Goal: Task Accomplishment & Management: Manage account settings

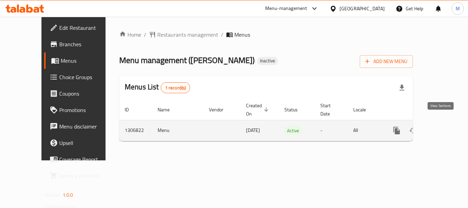
click at [442, 127] on icon "enhanced table" at bounding box center [446, 131] width 8 height 8
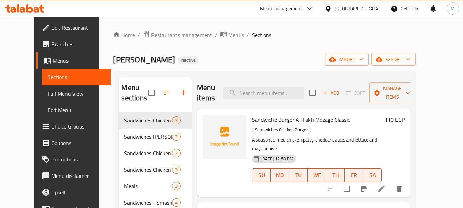
click at [386, 185] on icon at bounding box center [381, 189] width 8 height 8
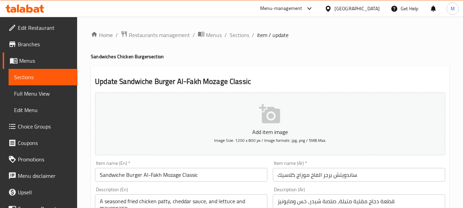
click at [302, 177] on input "ساندويتش برجر الفاخ موزاج كلاسيك" at bounding box center [359, 175] width 172 height 14
click at [292, 59] on h4 "Sandwiches Chicken Burger section" at bounding box center [270, 56] width 359 height 7
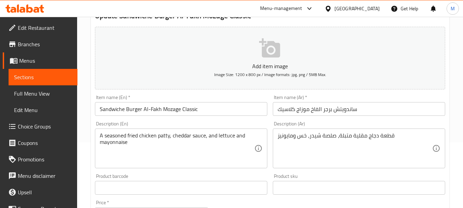
scroll to position [69, 0]
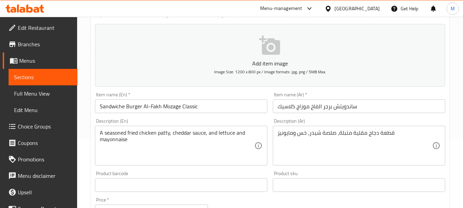
click at [313, 108] on input "ساندويتش برجر الفاخ موزاج كلاسيك" at bounding box center [359, 106] width 172 height 14
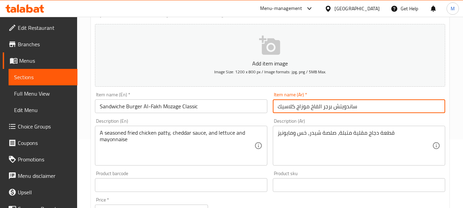
click at [313, 108] on input "ساندويتش برجر الفاخ موزاج كلاسيك" at bounding box center [359, 106] width 172 height 14
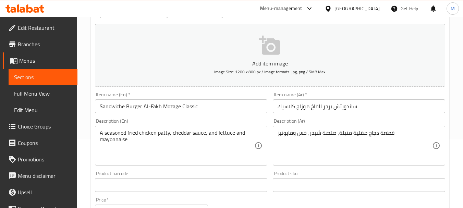
click at [249, 96] on div "Item name (En)   * Sandwiche Burger Al-Fakh Mozage Classic Item name (En) *" at bounding box center [181, 102] width 172 height 21
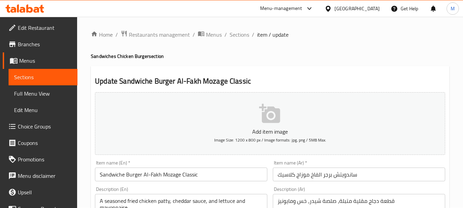
scroll to position [0, 0]
click at [240, 36] on span "Sections" at bounding box center [240, 35] width 20 height 8
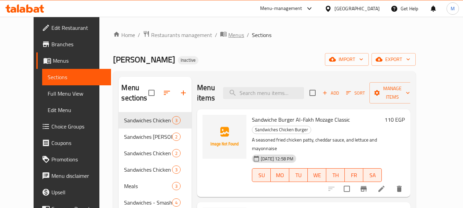
click at [228, 34] on span "Menus" at bounding box center [236, 35] width 16 height 8
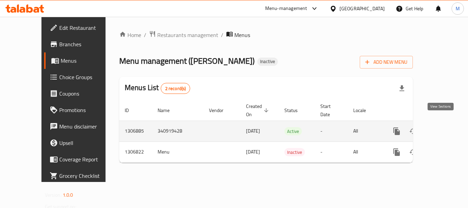
click at [442, 127] on icon "enhanced table" at bounding box center [446, 131] width 8 height 8
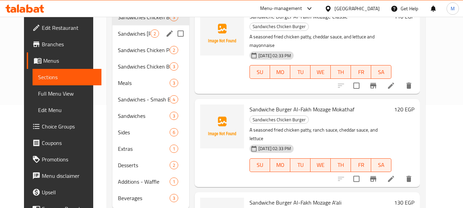
scroll to position [123, 0]
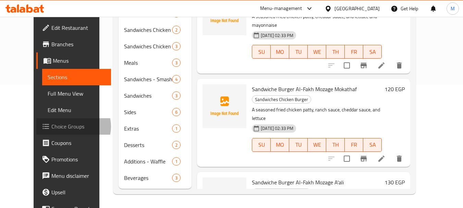
click at [51, 127] on span "Choice Groups" at bounding box center [78, 126] width 54 height 8
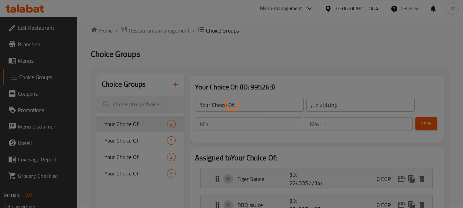
scroll to position [34, 0]
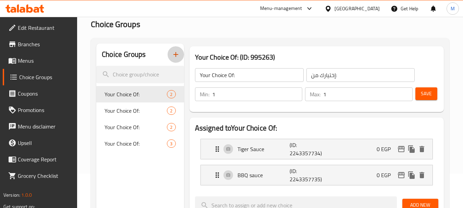
click at [174, 54] on icon "button" at bounding box center [176, 54] width 8 height 8
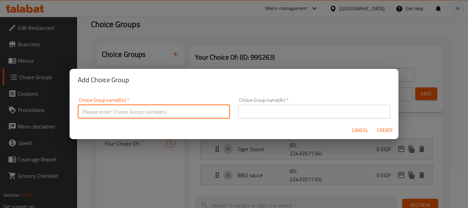
click at [171, 112] on input "text" at bounding box center [154, 112] width 152 height 14
paste input "Add On's: الإضافات:"
drag, startPoint x: 141, startPoint y: 113, endPoint x: 104, endPoint y: 111, distance: 36.7
click at [104, 111] on input "Add On's: الإضافات:" at bounding box center [154, 112] width 152 height 14
type input "Add On's:"
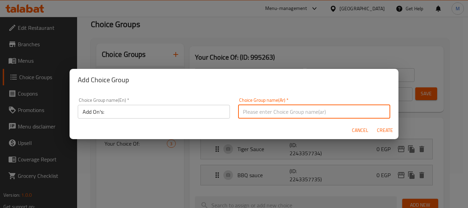
click at [270, 110] on input "text" at bounding box center [314, 112] width 152 height 14
paste input "الإضافات:"
drag, startPoint x: 371, startPoint y: 111, endPoint x: 390, endPoint y: 114, distance: 19.4
click at [390, 114] on div "Choice Group name(En)   * Add On's: Choice Group name(En) * Choice Group name(A…" at bounding box center [234, 106] width 329 height 31
click at [348, 112] on input "الإضافات:" at bounding box center [314, 112] width 152 height 14
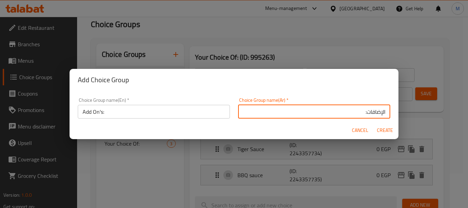
type input "الإضافات:"
click at [392, 129] on span "Create" at bounding box center [385, 130] width 16 height 9
type input "Add On's:"
type input "الإضافات:"
type input "0"
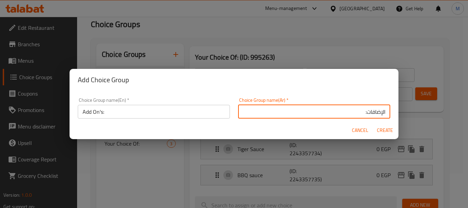
type input "0"
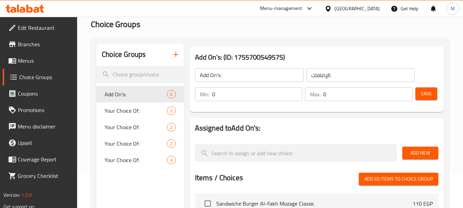
click at [252, 95] on input "0" at bounding box center [257, 94] width 91 height 14
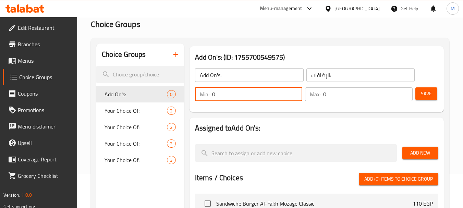
click at [252, 95] on input "0" at bounding box center [257, 94] width 91 height 14
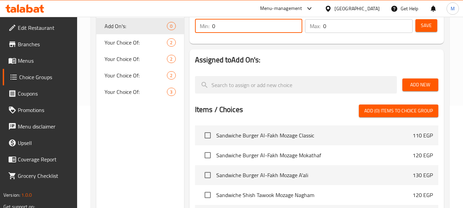
scroll to position [103, 0]
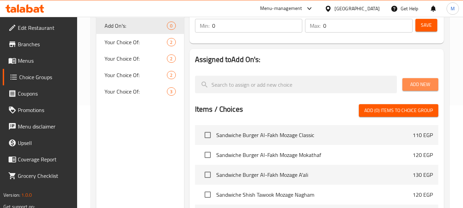
click at [415, 85] on span "Add New" at bounding box center [420, 84] width 25 height 9
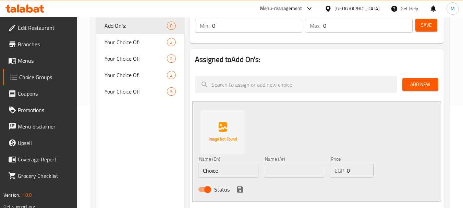
click at [211, 168] on input "Choice" at bounding box center [228, 171] width 60 height 14
paste input "Add Nuts"
type input "Add Nuts"
click at [277, 170] on input "text" at bounding box center [294, 171] width 60 height 14
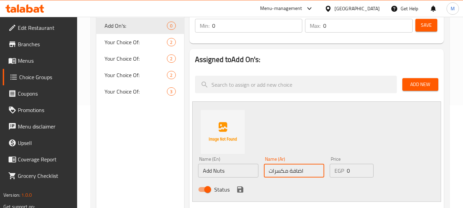
type input "اضافة مكسرات"
click at [347, 171] on input "0" at bounding box center [360, 171] width 27 height 14
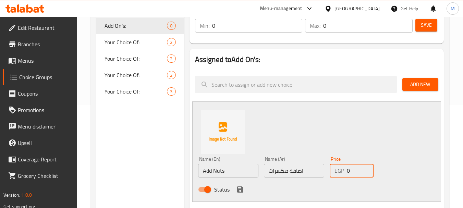
click at [347, 171] on input "0" at bounding box center [360, 171] width 27 height 14
type input "35"
click at [383, 124] on div "Name (En) Add Nuts Name (En) Name (Ar) اضافة مكسرات Name (Ar) Price EGP 35 Pric…" at bounding box center [316, 151] width 249 height 100
click at [238, 189] on icon "save" at bounding box center [240, 190] width 6 height 6
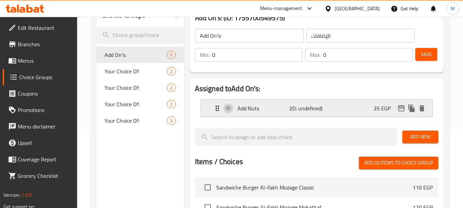
scroll to position [34, 0]
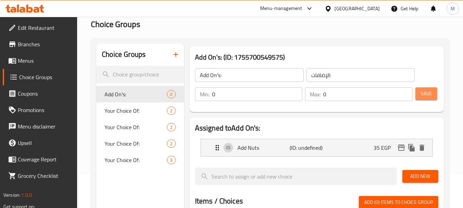
click at [424, 98] on button "Save" at bounding box center [427, 93] width 22 height 13
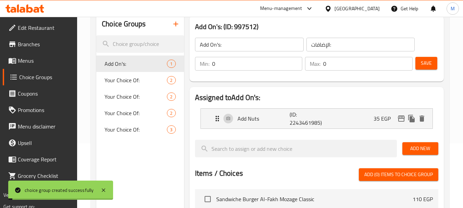
scroll to position [103, 0]
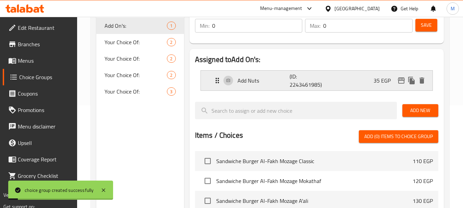
click at [270, 82] on p "Add Nuts" at bounding box center [264, 80] width 52 height 8
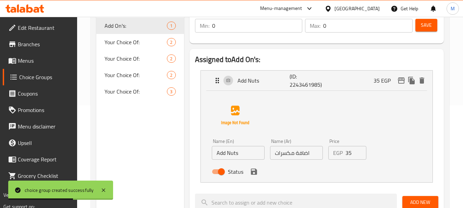
click at [297, 59] on h2 "Assigned to Add On's:" at bounding box center [316, 60] width 243 height 10
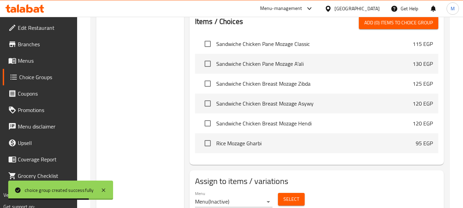
click at [293, 200] on span "Select" at bounding box center [292, 199] width 16 height 9
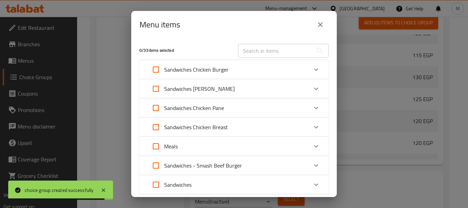
click at [319, 27] on icon "close" at bounding box center [320, 25] width 8 height 8
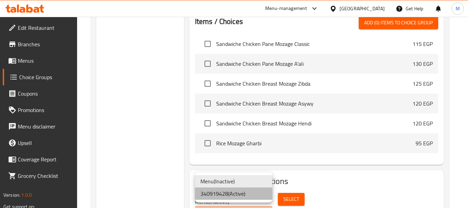
click at [232, 194] on li "340919428 ( Active )" at bounding box center [233, 194] width 77 height 12
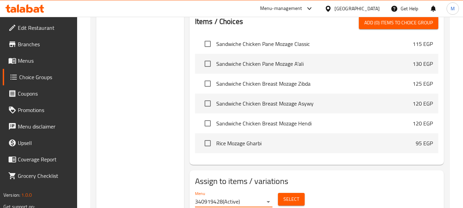
click at [283, 201] on button "Select" at bounding box center [291, 199] width 27 height 13
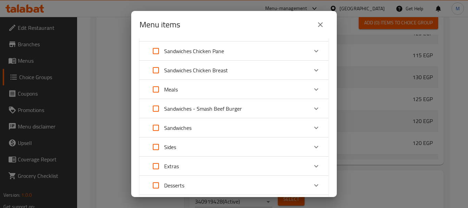
scroll to position [69, 0]
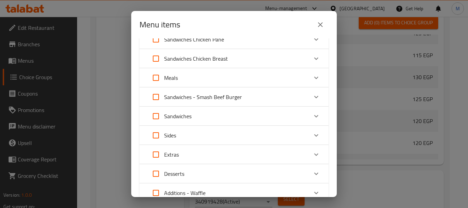
click at [211, 169] on div "Desserts" at bounding box center [228, 174] width 160 height 16
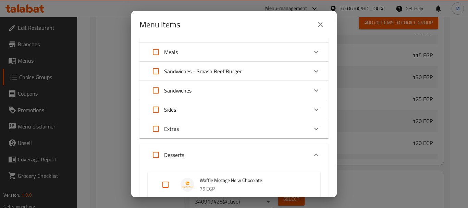
scroll to position [137, 0]
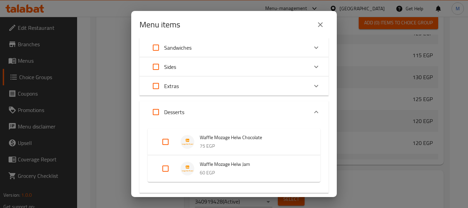
click at [157, 113] on input "Expand" at bounding box center [156, 112] width 16 height 16
checkbox input "true"
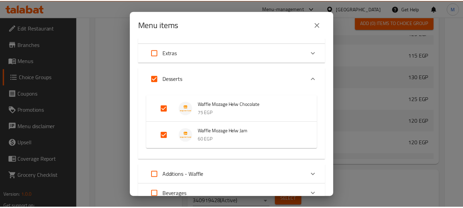
scroll to position [225, 0]
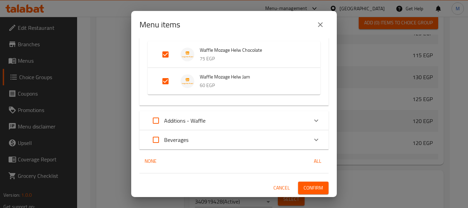
click at [304, 189] on span "Confirm" at bounding box center [314, 188] width 20 height 9
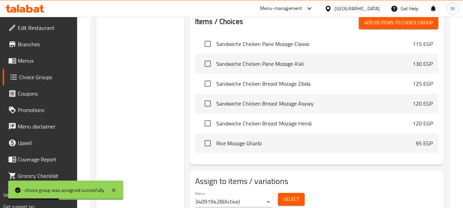
click at [40, 58] on span "Menus" at bounding box center [45, 61] width 54 height 8
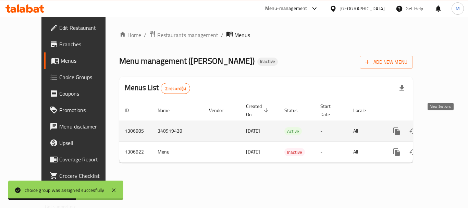
click at [446, 123] on link "enhanced table" at bounding box center [446, 131] width 16 height 16
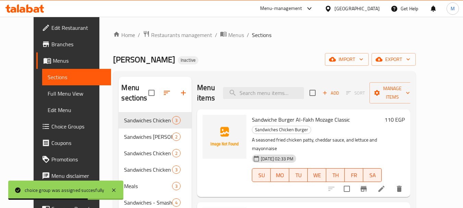
scroll to position [123, 0]
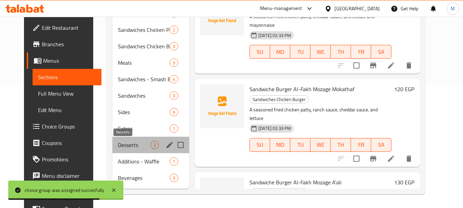
click at [120, 147] on span "Desserts" at bounding box center [134, 145] width 33 height 8
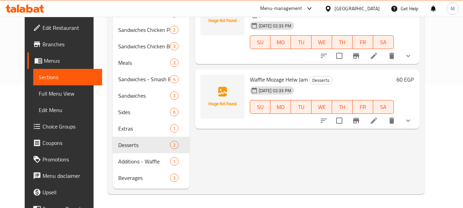
drag, startPoint x: 29, startPoint y: 99, endPoint x: 35, endPoint y: 100, distance: 5.9
click at [33, 99] on link "Full Menu View" at bounding box center [67, 93] width 69 height 16
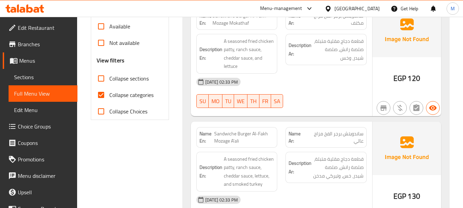
click at [119, 77] on span "Collapse sections" at bounding box center [128, 78] width 39 height 8
click at [109, 77] on input "Collapse sections" at bounding box center [101, 78] width 16 height 16
checkbox input "true"
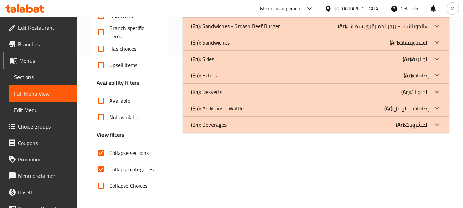
click at [124, 165] on span "Collapse categories" at bounding box center [131, 169] width 44 height 8
click at [109, 161] on input "Collapse categories" at bounding box center [101, 169] width 16 height 16
checkbox input "false"
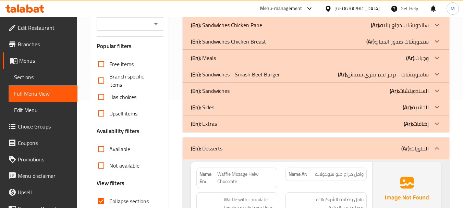
scroll to position [211, 0]
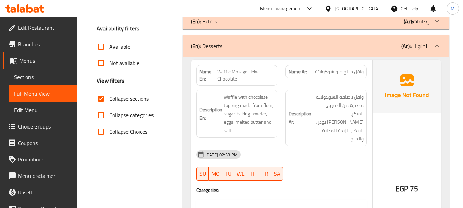
click at [201, 57] on div "(En): Desserts (Ar): الحلويات" at bounding box center [316, 46] width 267 height 22
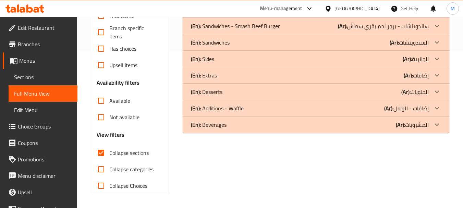
scroll to position [157, 0]
click at [40, 76] on span "Sections" at bounding box center [43, 77] width 58 height 8
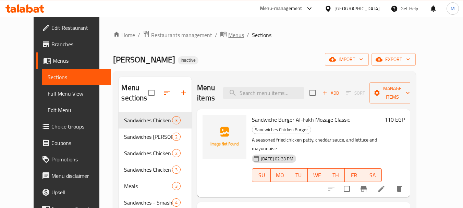
click at [228, 32] on span "Menus" at bounding box center [236, 35] width 16 height 8
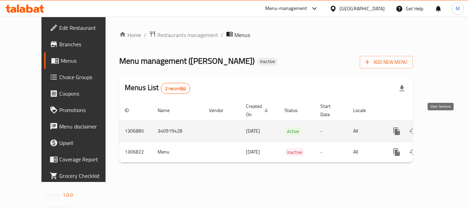
click at [443, 127] on icon "enhanced table" at bounding box center [446, 131] width 8 height 8
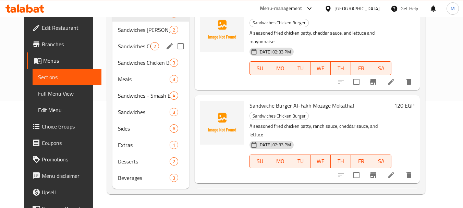
click at [118, 30] on span "Sandwiches Shish Tawook" at bounding box center [144, 30] width 52 height 8
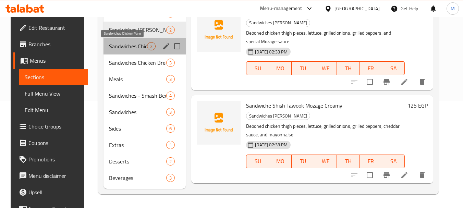
click at [119, 45] on span "Sandwiches Chicken Pane" at bounding box center [128, 46] width 38 height 8
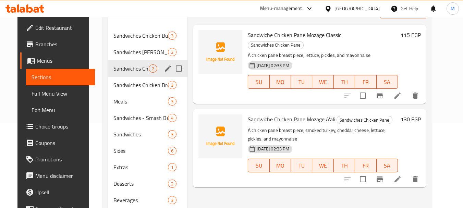
scroll to position [73, 0]
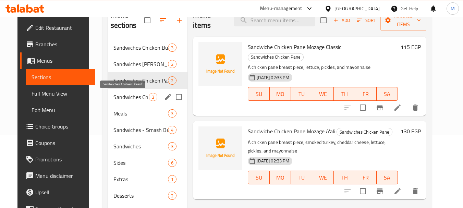
click at [120, 96] on span "Sandwiches Chicken Breast" at bounding box center [130, 97] width 35 height 8
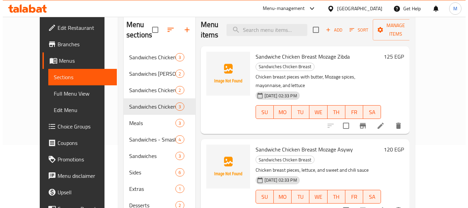
scroll to position [34, 0]
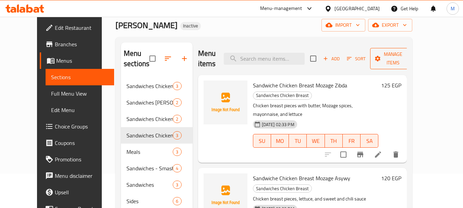
click at [412, 55] on icon "button" at bounding box center [408, 58] width 7 height 7
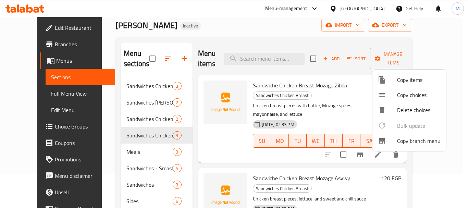
click at [433, 28] on div at bounding box center [234, 104] width 468 height 208
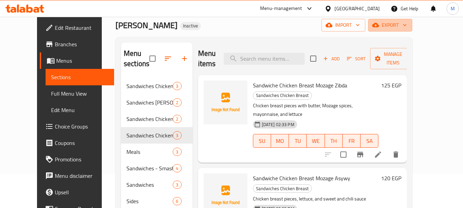
click at [407, 28] on span "export" at bounding box center [390, 25] width 33 height 9
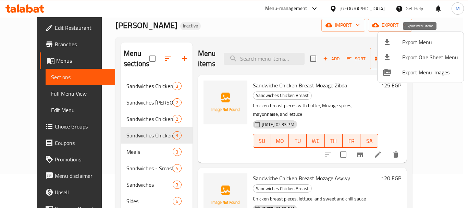
click at [416, 42] on span "Export Menu" at bounding box center [431, 42] width 56 height 8
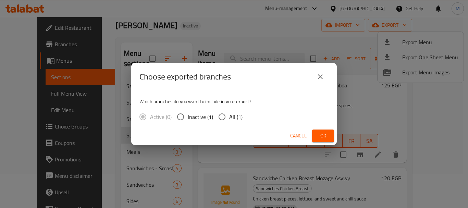
click at [233, 109] on div "Which branches do you want to include in your export? Active (0) Inactive (1) A…" at bounding box center [234, 109] width 206 height 36
click at [230, 116] on span "All (1)" at bounding box center [235, 117] width 13 height 8
click at [229, 116] on input "All (1)" at bounding box center [222, 117] width 14 height 14
radio input "true"
click at [340, 137] on div "Choose exported branches Which branches do you want to include in your export? …" at bounding box center [234, 104] width 468 height 208
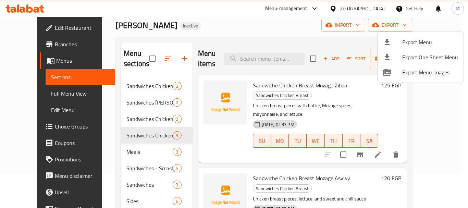
click at [326, 137] on div at bounding box center [234, 104] width 468 height 208
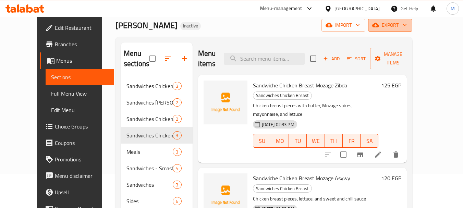
click at [407, 28] on span "export" at bounding box center [390, 25] width 33 height 9
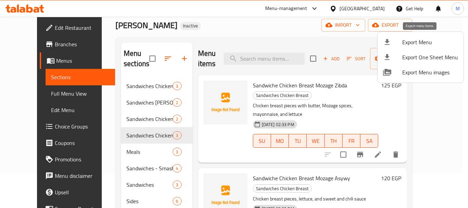
click at [415, 40] on span "Export Menu" at bounding box center [431, 42] width 56 height 8
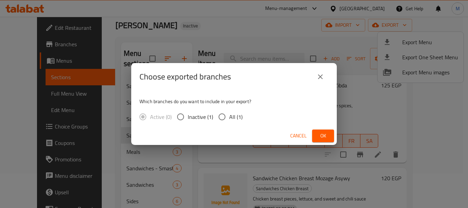
click at [230, 113] on span "All (1)" at bounding box center [235, 117] width 13 height 8
click at [229, 113] on input "All (1)" at bounding box center [222, 117] width 14 height 14
radio input "true"
click at [322, 140] on span "Ok" at bounding box center [323, 136] width 11 height 9
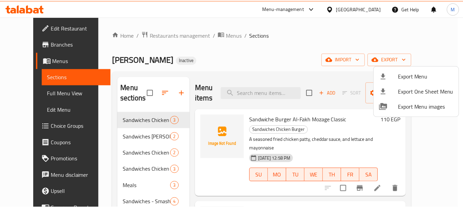
scroll to position [25, 0]
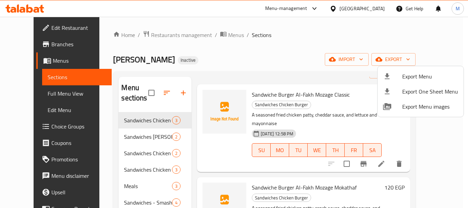
click at [41, 93] on div at bounding box center [234, 104] width 468 height 208
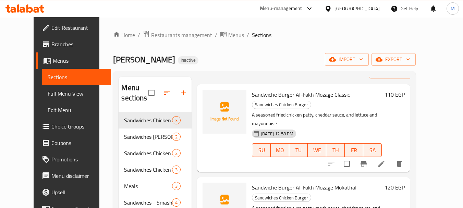
click at [48, 93] on span "Full Menu View" at bounding box center [77, 93] width 58 height 8
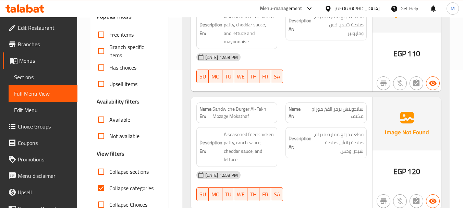
scroll to position [206, 0]
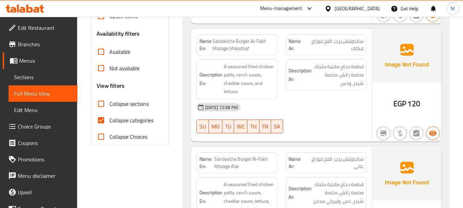
click at [105, 102] on input "Collapse sections" at bounding box center [101, 104] width 16 height 16
checkbox input "true"
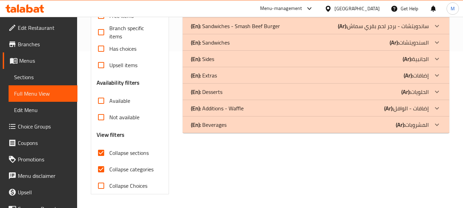
click at [108, 161] on input "Collapse categories" at bounding box center [101, 169] width 16 height 16
checkbox input "false"
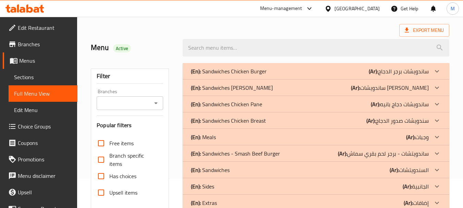
scroll to position [20, 0]
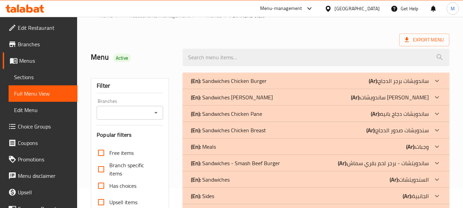
click at [231, 84] on p "(En): Sandwiches Chicken Burger" at bounding box center [229, 81] width 76 height 8
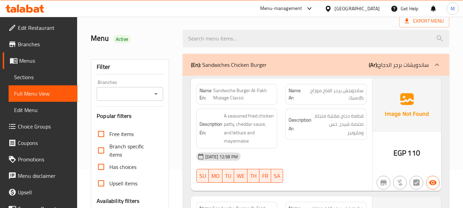
scroll to position [122, 0]
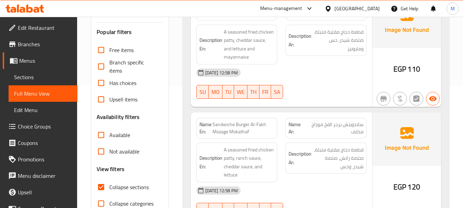
click at [290, 72] on div "20-08-2025 12:58 PM" at bounding box center [281, 72] width 179 height 16
click at [294, 177] on div "Description Ar: قطعة دجاج مقلية متبلة، صلصة رانش، صلصة شيدر، وخس" at bounding box center [325, 163] width 89 height 48
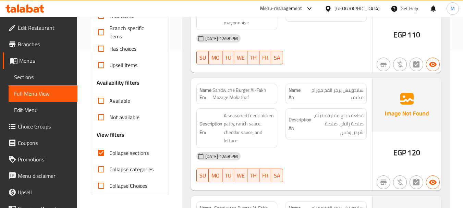
scroll to position [88, 0]
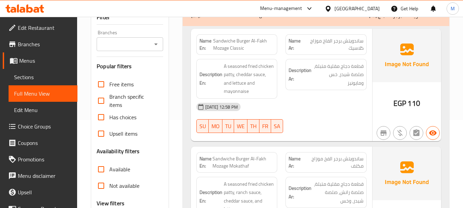
click at [231, 54] on div "Name En: Sandwiche Burger Al-Fakh Mozage Classic" at bounding box center [236, 44] width 81 height 21
copy span "Sandwiche Burger Al-Fakh Mozage Classic"
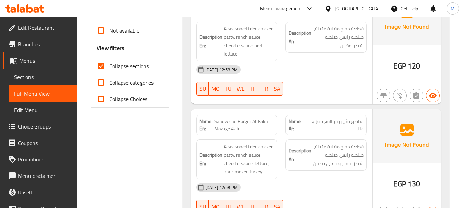
scroll to position [260, 0]
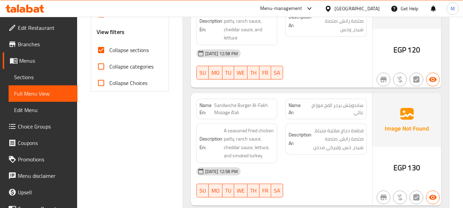
click at [286, 161] on div "Description Ar: قطعة دجاج مقلية متبلة، صلصة رانش، صلصة شيدر، خس، وتيركي مدخن" at bounding box center [325, 143] width 89 height 48
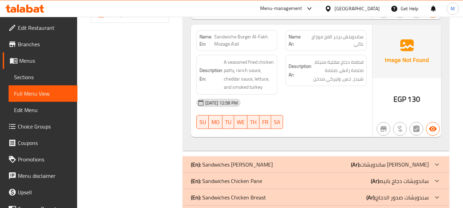
scroll to position [54, 0]
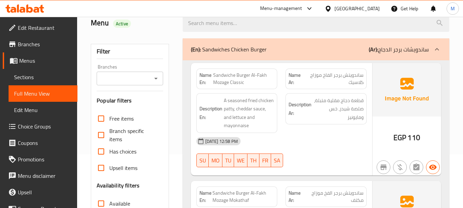
click at [222, 48] on p "(En): Sandwiches Chicken Burger" at bounding box center [229, 49] width 76 height 8
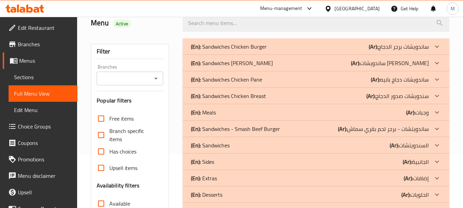
click at [219, 55] on div "(En): Sandwiches Shish Tawook (Ar): ساندويشات شيش طاووق" at bounding box center [316, 46] width 267 height 16
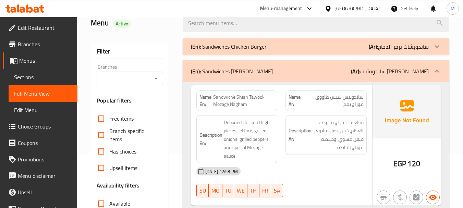
click at [287, 161] on div "Description Ar: قطع فخذ دجاج منزوعة العظم، خس، بصل مشوي، فلفل مشوي، وصلصة موزاج…" at bounding box center [325, 139] width 89 height 57
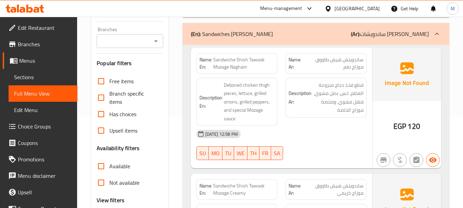
scroll to position [88, 0]
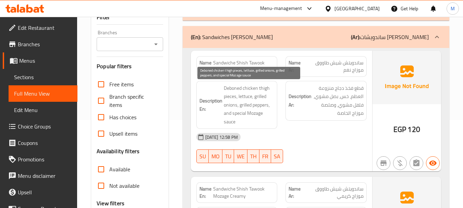
click at [235, 87] on span "Deboned chicken thigh pieces, lettuce, grilled onions, grilled peppers, and spe…" at bounding box center [249, 105] width 51 height 42
copy span "Deboned"
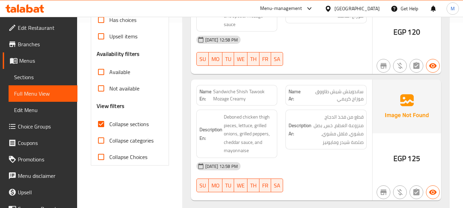
scroll to position [225, 0]
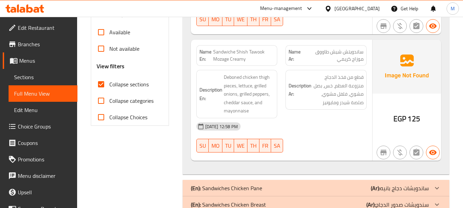
click at [302, 135] on div "20-08-2025 12:58 PM SU MO TU WE TH FR SA" at bounding box center [281, 137] width 179 height 38
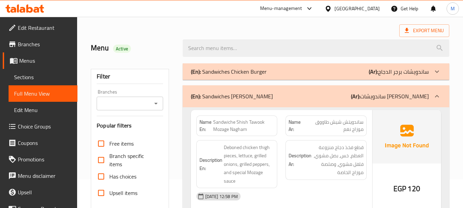
scroll to position [20, 0]
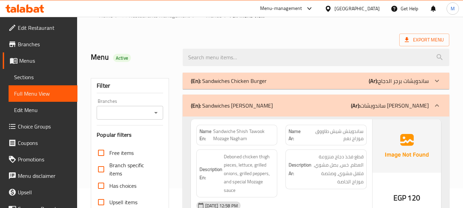
click at [268, 110] on div "(En): Sandwiches Shish Tawook (Ar): ساندويشات شيش طاووق" at bounding box center [316, 106] width 267 height 22
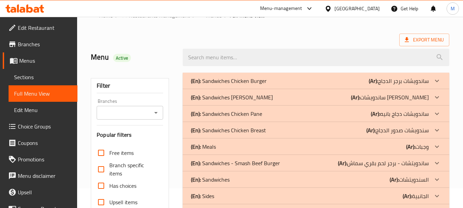
click at [254, 85] on p "(En): Sandwiches Chicken Pane" at bounding box center [229, 81] width 76 height 8
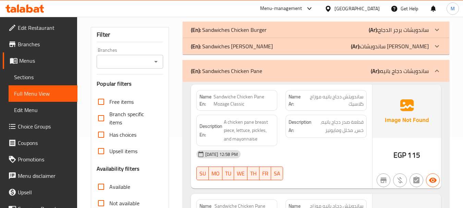
scroll to position [88, 0]
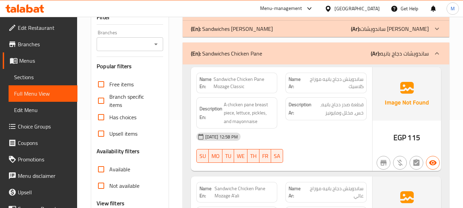
click at [308, 153] on div "20-08-2025 12:58 PM SU MO TU WE TH FR SA" at bounding box center [281, 148] width 179 height 38
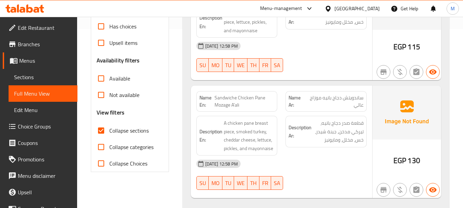
scroll to position [191, 0]
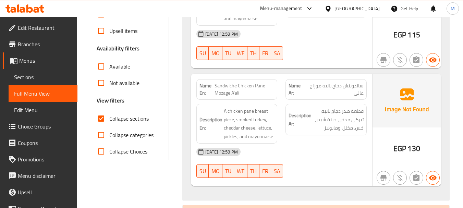
click at [300, 155] on div "20-08-2025 12:58 PM" at bounding box center [281, 152] width 179 height 16
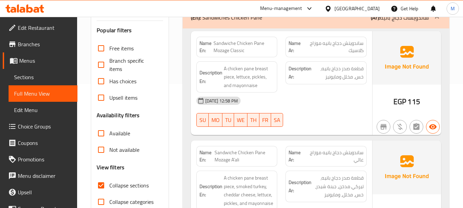
scroll to position [88, 0]
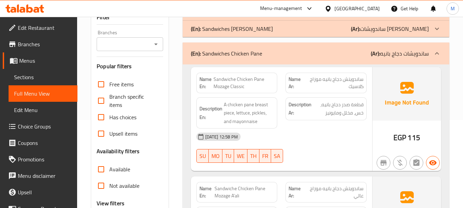
click at [269, 61] on div "(En): Sandwiches Chicken Pane (Ar): ساندويشات دجاج بانيه" at bounding box center [316, 54] width 267 height 22
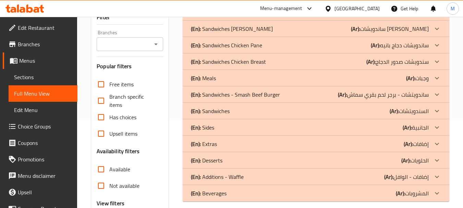
click at [259, 16] on p "(En): Sandwiches Chicken Breast" at bounding box center [229, 12] width 76 height 8
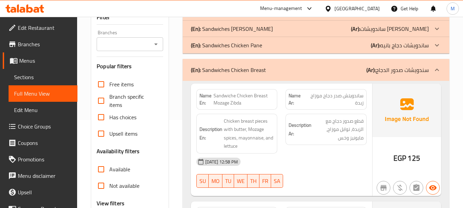
click at [284, 164] on div "20-08-2025 12:58 PM" at bounding box center [281, 162] width 179 height 16
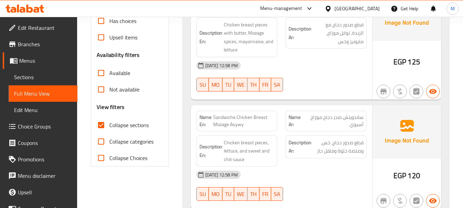
scroll to position [225, 0]
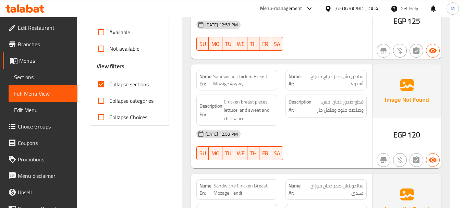
click at [289, 136] on div "20-08-2025 12:58 PM" at bounding box center [281, 134] width 179 height 16
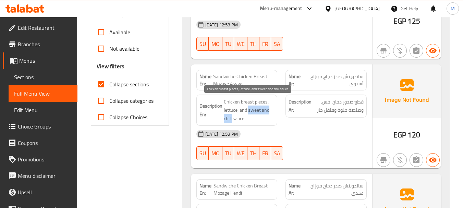
drag, startPoint x: 249, startPoint y: 111, endPoint x: 231, endPoint y: 119, distance: 19.6
click at [231, 119] on span "Chicken breast pieces, lettuce, and sweet and chili sauce" at bounding box center [249, 110] width 51 height 25
copy span "sweet and chili"
click at [255, 115] on span "Chicken breast pieces, lettuce, and sweet and chili sauce" at bounding box center [249, 110] width 51 height 25
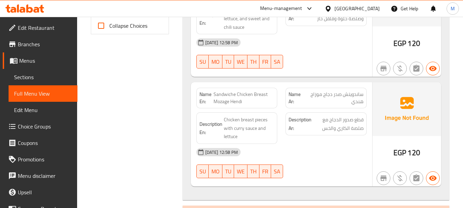
scroll to position [328, 0]
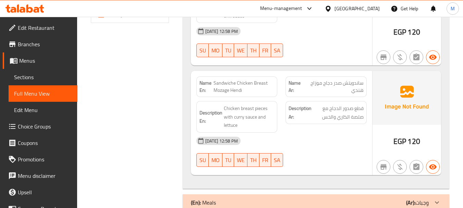
click at [292, 150] on div "20-08-2025 12:58 PM SU MO TU WE TH FR SA" at bounding box center [281, 152] width 179 height 38
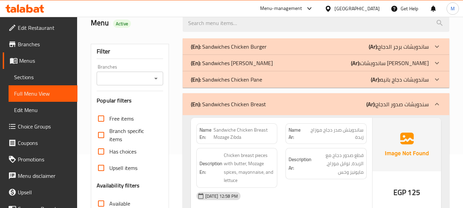
scroll to position [0, 0]
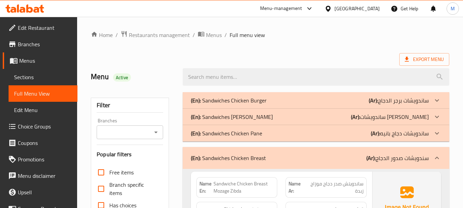
click at [243, 154] on p "(En): Sandwiches Chicken Breast" at bounding box center [228, 158] width 75 height 8
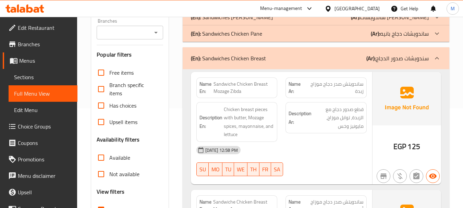
scroll to position [34, 0]
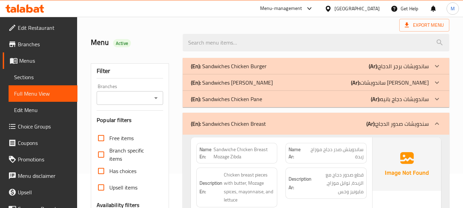
click at [222, 120] on p "(En): Sandwiches Chicken Breast" at bounding box center [228, 124] width 75 height 8
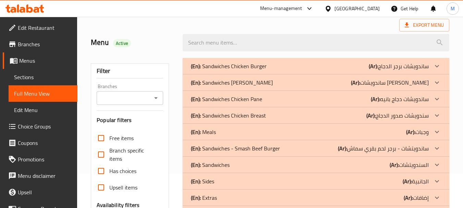
click at [223, 70] on div "(En): Meals (Ar): وجبات" at bounding box center [310, 66] width 238 height 8
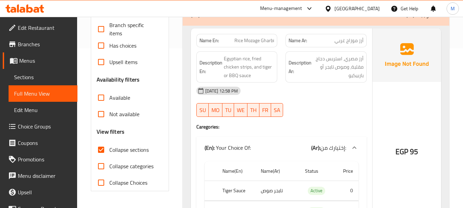
scroll to position [171, 0]
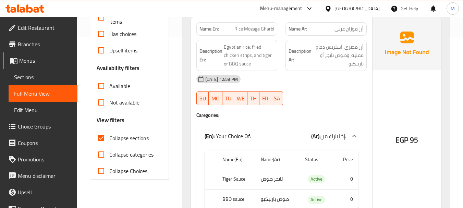
click at [304, 95] on div "20-08-2025 12:58 PM SU MO TU WE TH FR SA" at bounding box center [281, 90] width 179 height 38
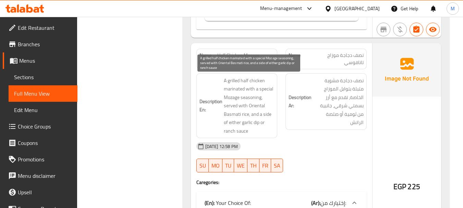
scroll to position [377, 0]
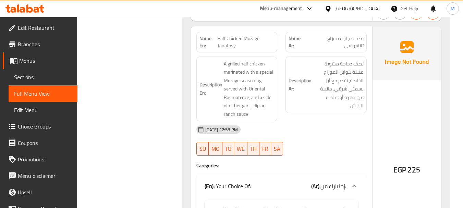
click at [298, 112] on div "Description Ar: نصف دجاجة مشوية متبلة بتوابل الموزاج الخاصة، تقدم مع أرز بسمتي …" at bounding box center [325, 88] width 89 height 73
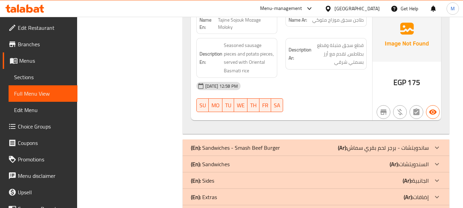
scroll to position [617, 0]
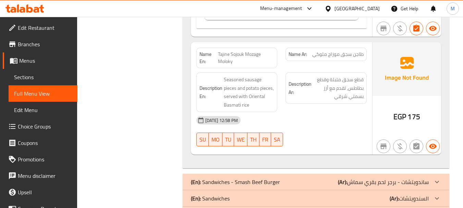
click at [334, 133] on div "20-08-2025 12:58 PM SU MO TU WE TH FR SA" at bounding box center [281, 131] width 179 height 38
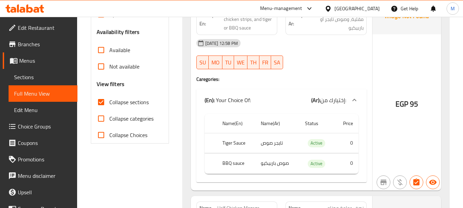
scroll to position [103, 0]
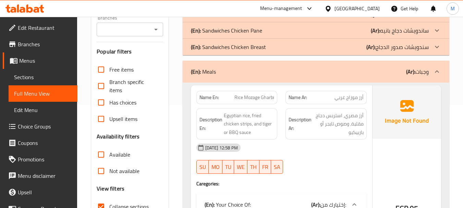
click at [275, 72] on div "(En): Meals (Ar): وجبات" at bounding box center [310, 72] width 238 height 8
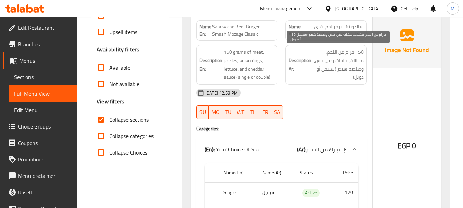
scroll to position [171, 0]
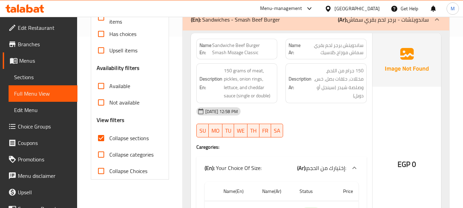
click at [312, 106] on div "20-08-2025 12:58 PM" at bounding box center [281, 111] width 179 height 16
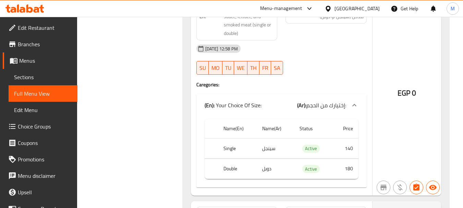
scroll to position [514, 0]
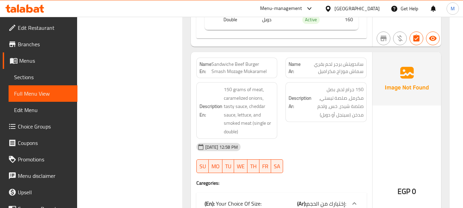
scroll to position [377, 0]
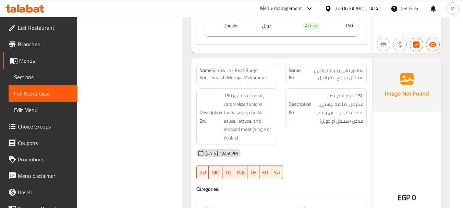
click at [330, 78] on span "ساندويتش برجر لحم بقري سماش موزاج مكراميل" at bounding box center [332, 74] width 63 height 14
copy span "مكراميل"
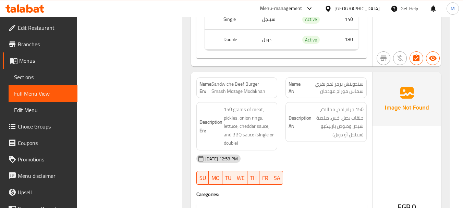
scroll to position [617, 0]
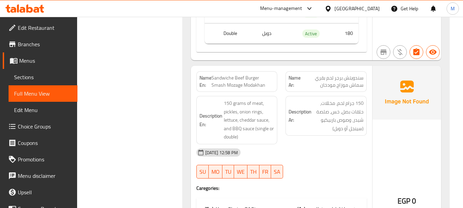
click at [331, 86] on span "سندويتش برجر لحم بقري سماش موزاج مودخان" at bounding box center [332, 81] width 62 height 14
copy span "مودخان"
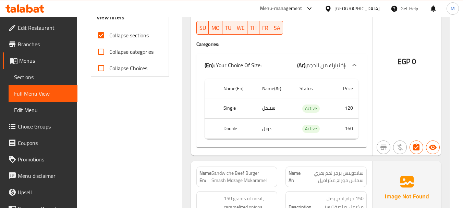
scroll to position [103, 0]
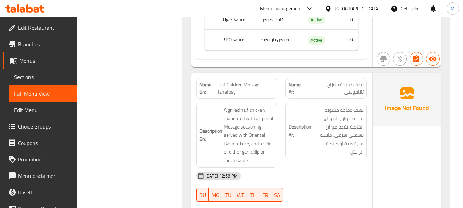
scroll to position [343, 0]
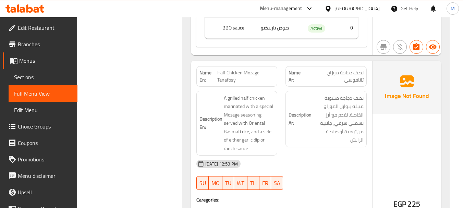
click at [312, 70] on span "نصف دجاجة موزاج تانافوسي" at bounding box center [335, 76] width 57 height 14
copy span "تانافوسي"
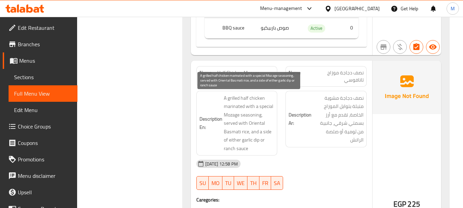
scroll to position [103, 0]
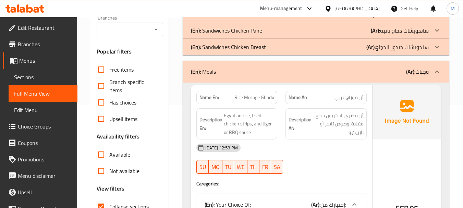
click at [237, 71] on div "(En): Meals (Ar): وجبات" at bounding box center [310, 72] width 238 height 8
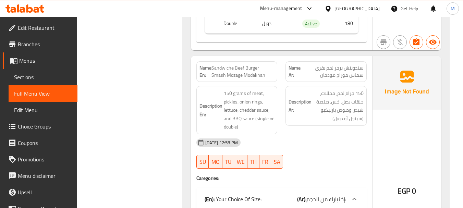
scroll to position [617, 0]
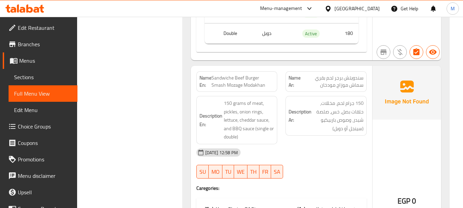
click at [298, 155] on div "20-08-2025 12:58 PM" at bounding box center [281, 152] width 179 height 16
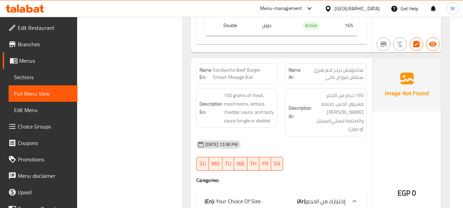
scroll to position [857, 0]
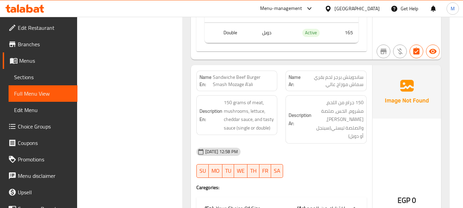
click at [295, 144] on div "20-08-2025 12:58 PM" at bounding box center [281, 152] width 179 height 16
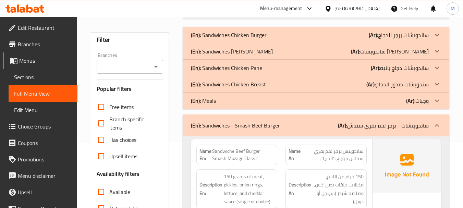
scroll to position [69, 0]
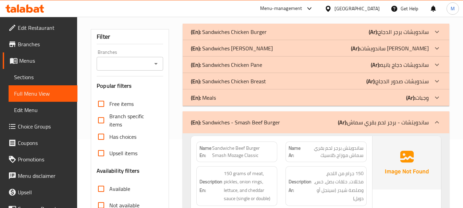
click at [239, 121] on p "(En): Sandwiches - Smash Beef Burger" at bounding box center [235, 122] width 89 height 8
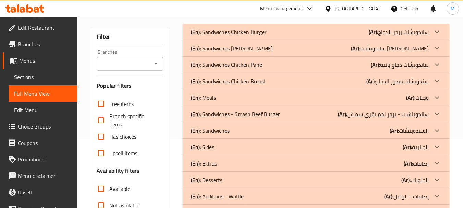
click at [224, 36] on p "(En): Sandwiches" at bounding box center [229, 32] width 76 height 8
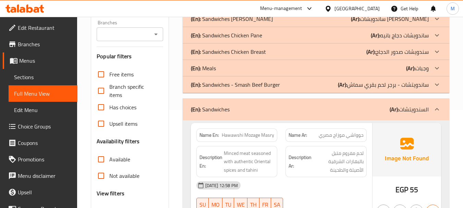
scroll to position [171, 0]
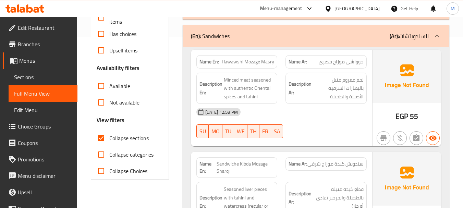
click at [306, 118] on div "20-08-2025 12:58 PM" at bounding box center [281, 112] width 179 height 16
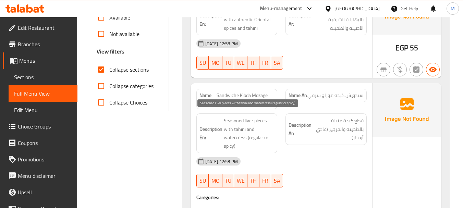
scroll to position [274, 0]
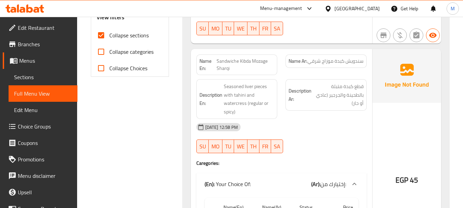
click at [305, 133] on div "20-08-2025 12:58 PM" at bounding box center [281, 127] width 179 height 16
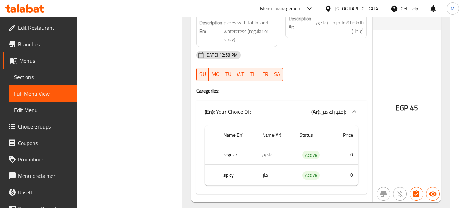
scroll to position [583, 0]
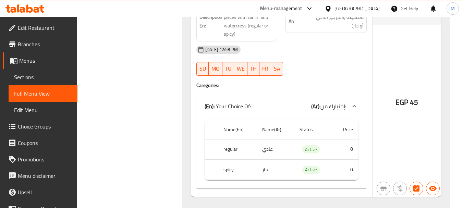
click at [311, 74] on div at bounding box center [325, 76] width 89 height 8
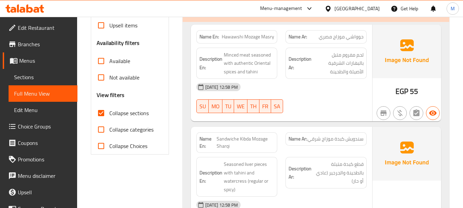
scroll to position [103, 0]
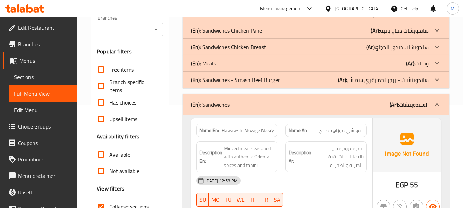
click at [260, 103] on div "(En): Sandwiches (Ar): السندويتشات" at bounding box center [310, 104] width 238 height 8
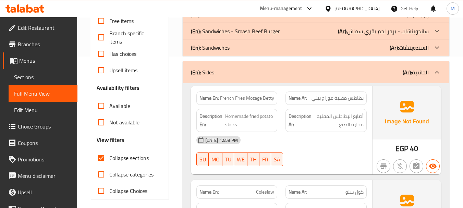
scroll to position [206, 0]
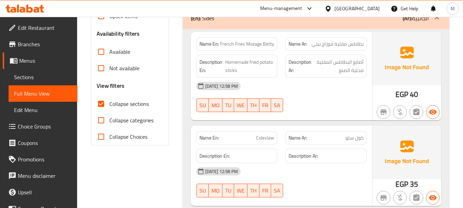
click at [317, 91] on div "20-08-2025 12:58 PM" at bounding box center [281, 86] width 179 height 16
click at [238, 60] on span "Homemade fried potato sticks" at bounding box center [249, 66] width 49 height 17
copy span "Homemade"
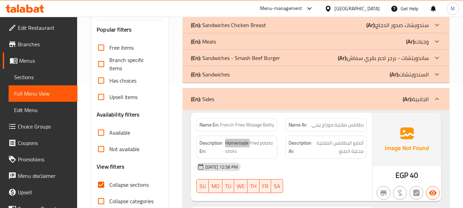
scroll to position [137, 0]
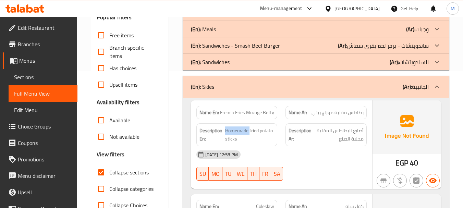
click at [287, 93] on div "(En): Sides (Ar): الجانبية" at bounding box center [316, 87] width 267 height 22
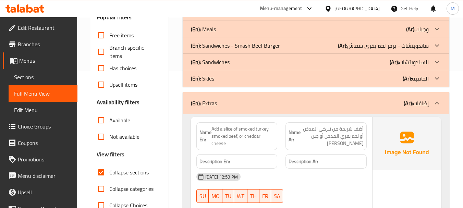
click at [256, 109] on div "(En): Extras (Ar): إضافات" at bounding box center [316, 103] width 267 height 22
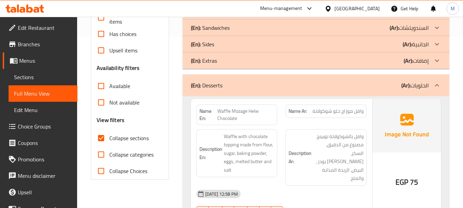
scroll to position [206, 0]
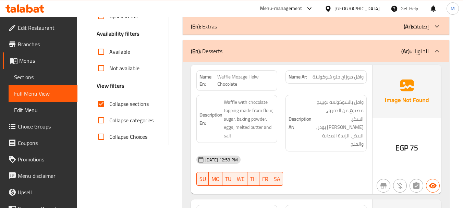
click at [305, 152] on div "20-08-2025 12:58 PM" at bounding box center [281, 160] width 179 height 16
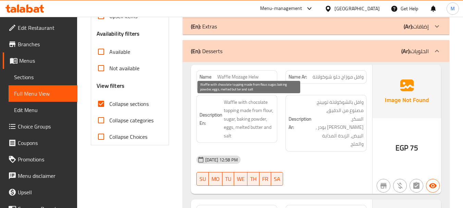
click at [239, 106] on span "Waffle with chocolate topping made from flour, sugar, baking powder, eggs, melt…" at bounding box center [249, 119] width 51 height 42
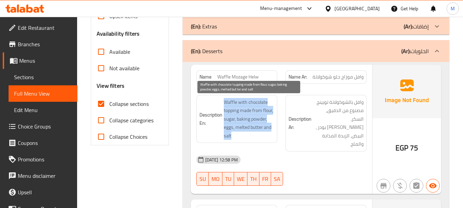
click at [239, 106] on span "Waffle with chocolate topping made from flour, sugar, baking powder, eggs, melt…" at bounding box center [249, 119] width 51 height 42
copy span "Waffle with chocolate topping made from flour, sugar, baking powder, eggs, melt…"
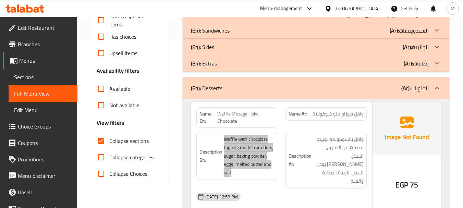
scroll to position [171, 0]
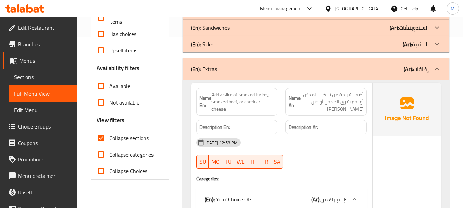
click at [225, 68] on div "(En): Extras (Ar): إضافات" at bounding box center [310, 69] width 238 height 8
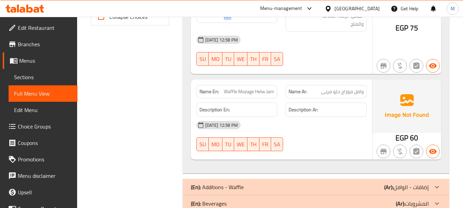
scroll to position [335, 0]
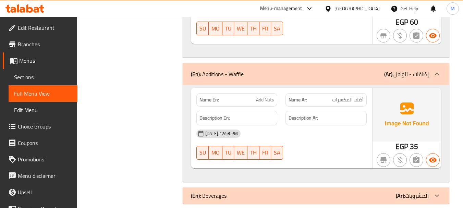
scroll to position [443, 0]
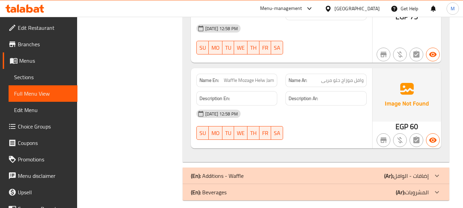
scroll to position [335, 0]
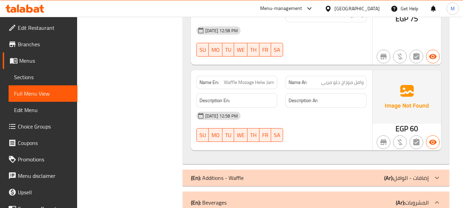
scroll to position [472, 0]
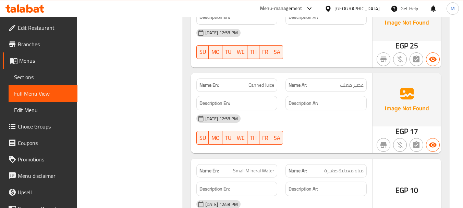
scroll to position [609, 0]
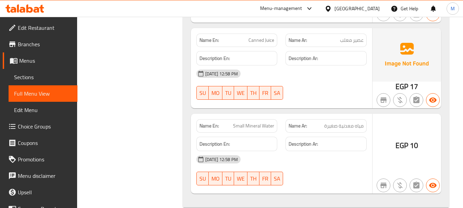
click at [286, 151] on div "20-08-2025 12:58 PM" at bounding box center [281, 159] width 179 height 16
click at [31, 65] on span "Menus" at bounding box center [45, 61] width 53 height 8
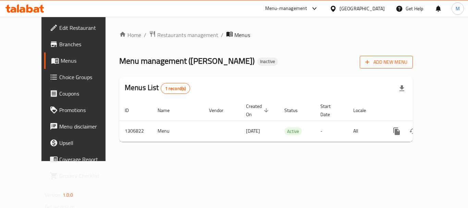
click at [408, 60] on span "Add New Menu" at bounding box center [386, 62] width 42 height 9
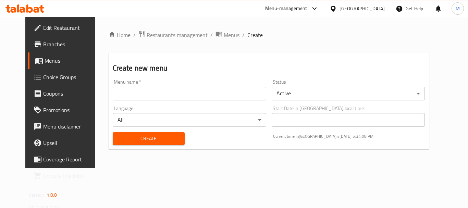
click at [239, 91] on input "text" at bounding box center [190, 94] width 154 height 14
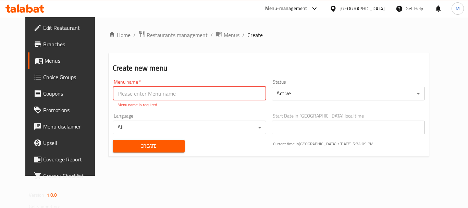
click at [133, 93] on input "text" at bounding box center [190, 94] width 154 height 14
paste input "340919428"
type input "340919428"
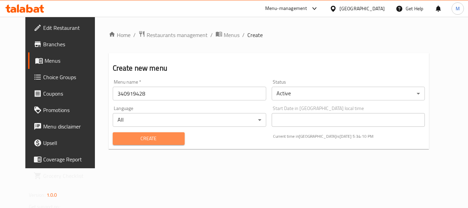
click at [123, 144] on button "Create" at bounding box center [149, 138] width 72 height 13
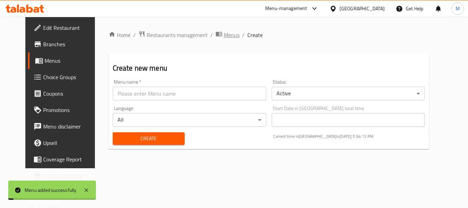
click at [224, 36] on span "Menus" at bounding box center [232, 35] width 16 height 8
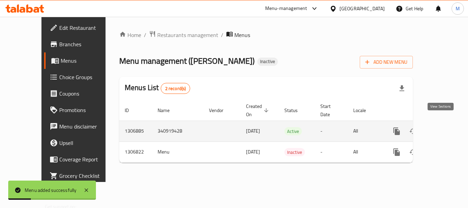
click at [443, 127] on icon "enhanced table" at bounding box center [446, 131] width 8 height 8
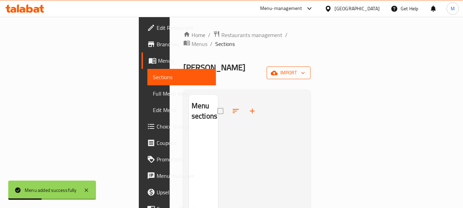
click at [305, 69] on span "import" at bounding box center [288, 73] width 33 height 9
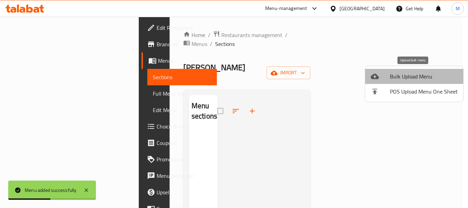
click at [421, 76] on span "Bulk Upload Menu" at bounding box center [424, 76] width 68 height 8
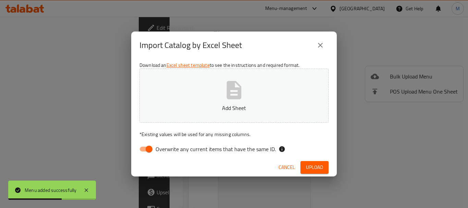
click at [196, 149] on span "Overwrite any current items that have the same ID." at bounding box center [216, 149] width 120 height 8
click at [169, 149] on input "Overwrite any current items that have the same ID." at bounding box center [149, 149] width 39 height 13
checkbox input "false"
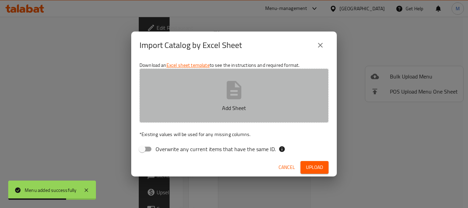
click at [219, 100] on button "Add Sheet" at bounding box center [234, 96] width 189 height 54
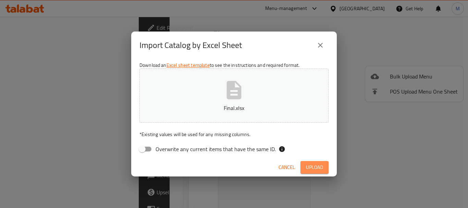
click at [312, 164] on span "Upload" at bounding box center [314, 167] width 17 height 9
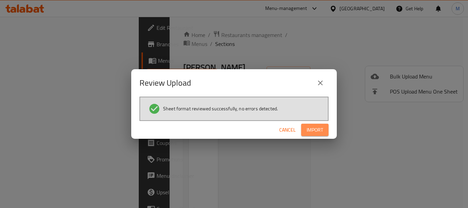
click at [309, 129] on span "Import" at bounding box center [315, 130] width 16 height 9
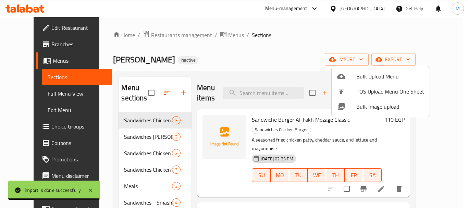
click at [85, 111] on div at bounding box center [234, 104] width 468 height 208
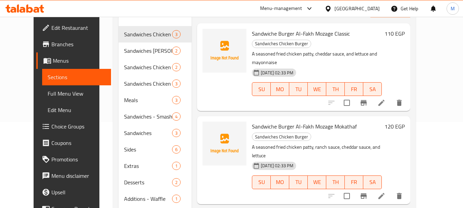
scroll to position [123, 0]
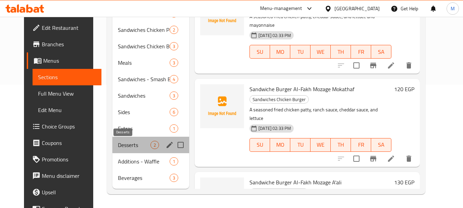
click at [125, 145] on span "Desserts" at bounding box center [134, 145] width 33 height 8
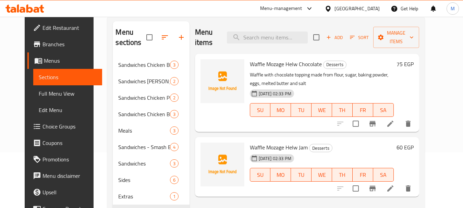
scroll to position [55, 0]
click at [201, 189] on div "Menu items Add Sort Manage items Waffle Mozage Helw Chocolate Desserts Waffle w…" at bounding box center [305, 140] width 230 height 236
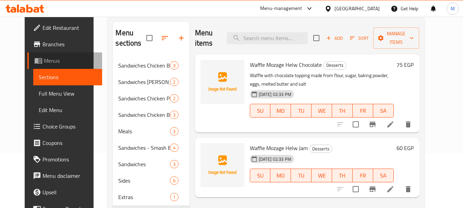
click at [44, 63] on span "Menus" at bounding box center [70, 61] width 53 height 8
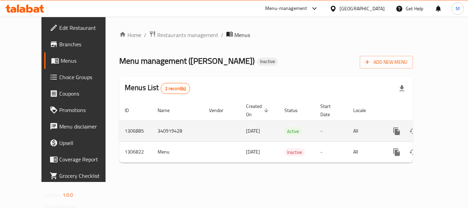
click at [442, 127] on icon "enhanced table" at bounding box center [446, 131] width 8 height 8
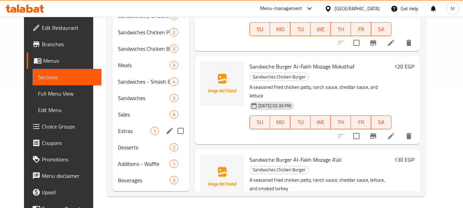
scroll to position [123, 0]
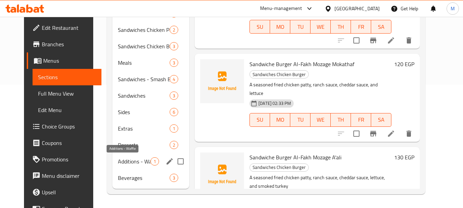
click at [123, 162] on span "Additions - Waffle" at bounding box center [134, 161] width 33 height 8
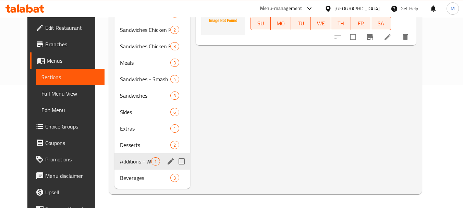
click at [175, 161] on input "Menu sections" at bounding box center [182, 161] width 14 height 14
checkbox input "true"
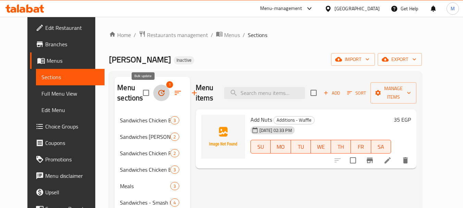
click at [153, 86] on button "button" at bounding box center [161, 93] width 16 height 16
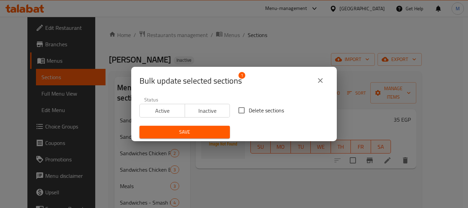
click at [244, 109] on input "Delete sections" at bounding box center [242, 110] width 14 height 14
checkbox input "true"
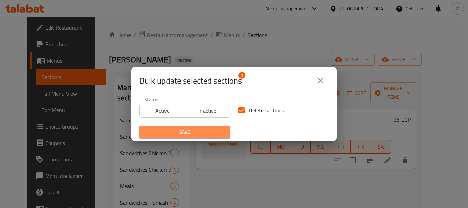
click at [209, 133] on span "Save" at bounding box center [185, 132] width 80 height 9
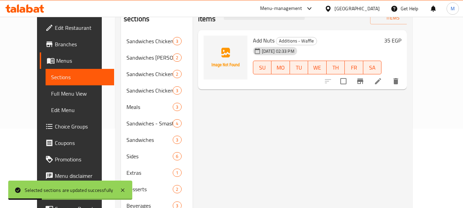
scroll to position [4, 0]
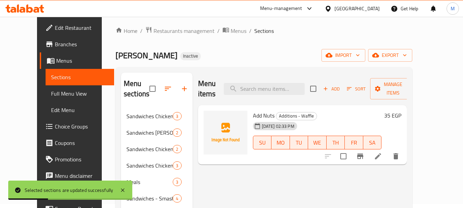
click at [51, 94] on span "Full Menu View" at bounding box center [80, 93] width 58 height 8
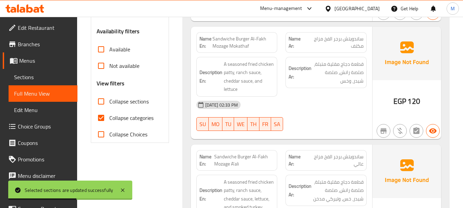
scroll to position [210, 0]
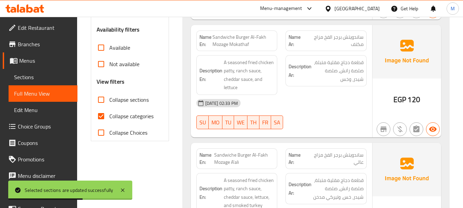
click at [117, 117] on span "Collapse categories" at bounding box center [131, 116] width 44 height 8
click at [109, 117] on input "Collapse categories" at bounding box center [101, 116] width 16 height 16
checkbox input "false"
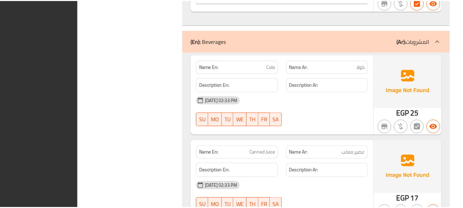
scroll to position [4965, 0]
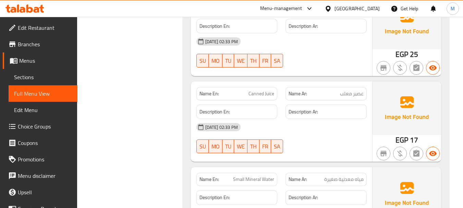
click at [43, 31] on span "Edit Restaurant" at bounding box center [45, 28] width 54 height 8
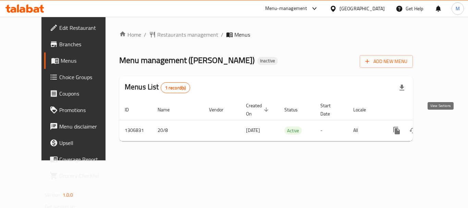
click at [446, 122] on link "enhanced table" at bounding box center [446, 130] width 16 height 16
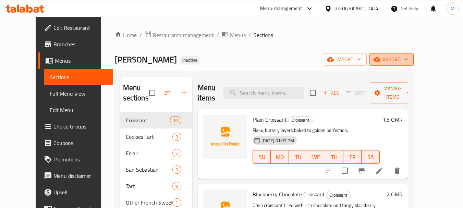
click at [410, 61] on icon "button" at bounding box center [406, 59] width 7 height 7
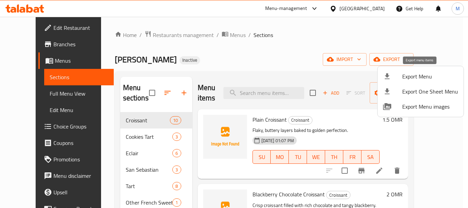
click at [422, 79] on span "Export Menu" at bounding box center [431, 76] width 56 height 8
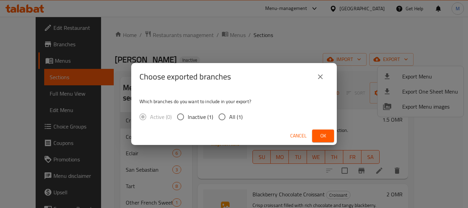
click at [228, 120] on input "All (1)" at bounding box center [222, 117] width 14 height 14
radio input "true"
click at [317, 138] on button "Ok" at bounding box center [323, 136] width 22 height 13
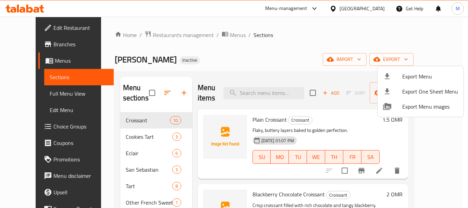
click at [40, 96] on div at bounding box center [234, 104] width 468 height 208
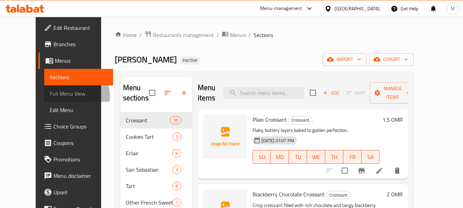
click at [50, 96] on span "Full Menu View" at bounding box center [79, 93] width 58 height 8
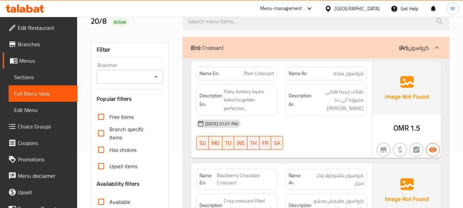
scroll to position [171, 0]
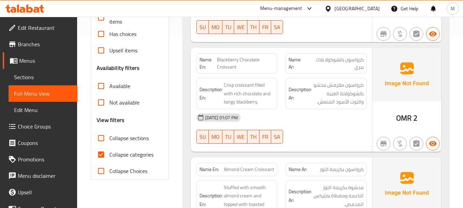
click at [108, 144] on input "Collapse sections" at bounding box center [101, 138] width 16 height 16
checkbox input "true"
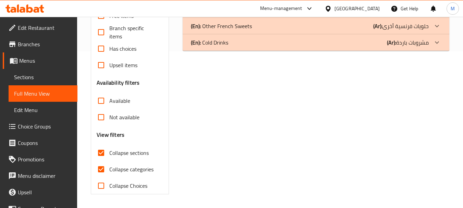
click at [111, 165] on span "Collapse categories" at bounding box center [131, 169] width 44 height 8
click at [109, 161] on input "Collapse categories" at bounding box center [101, 169] width 16 height 16
checkbox input "false"
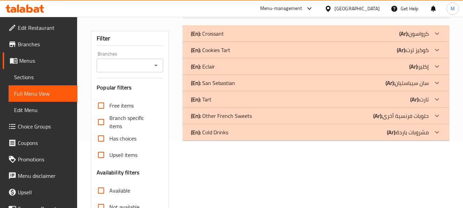
scroll to position [20, 0]
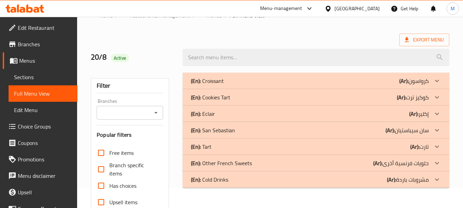
click at [219, 85] on p "(En): Cookies Tart" at bounding box center [207, 81] width 33 height 8
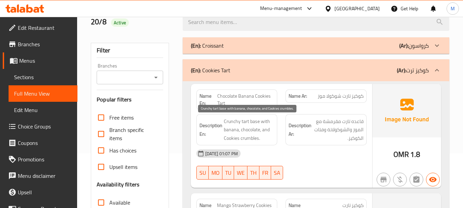
scroll to position [88, 0]
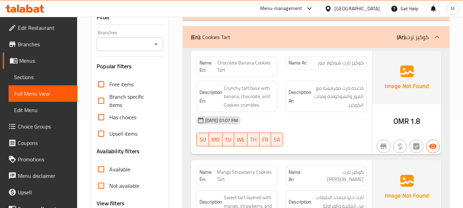
click at [334, 139] on div "20-08-2025 01:07 PM SU MO TU WE TH FR SA" at bounding box center [281, 131] width 179 height 38
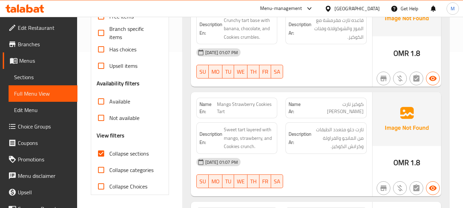
scroll to position [157, 0]
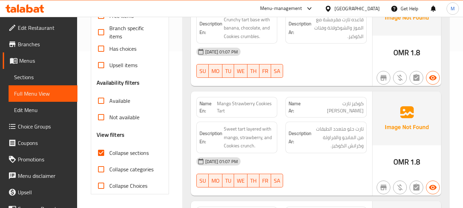
click at [287, 156] on div "[DATE] 01:07 PM" at bounding box center [281, 161] width 179 height 16
click at [242, 123] on div "Description En: Sweet tart layered with mango, strawberry, and Cookies crunch." at bounding box center [236, 138] width 81 height 32
click at [243, 128] on span "Sweet tart layered with mango, strawberry, and Cookies crunch." at bounding box center [249, 137] width 51 height 25
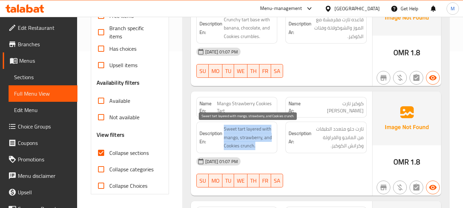
click at [243, 128] on span "Sweet tart layered with mango, strawberry, and Cookies crunch." at bounding box center [249, 137] width 51 height 25
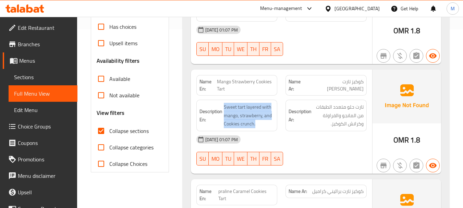
scroll to position [260, 0]
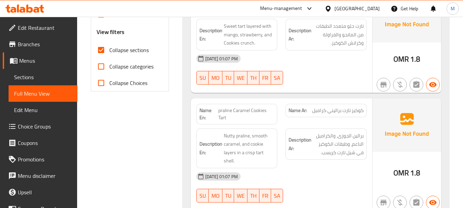
click at [322, 165] on div "Description Ar: برالين الجوزى، والكراميل الناعم، وطبقات الكوكيز في شيل تارت كري…" at bounding box center [325, 148] width 89 height 48
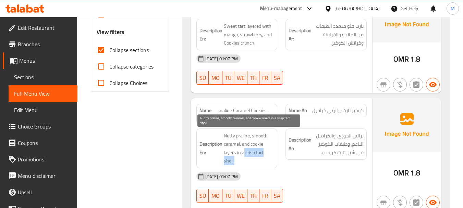
drag, startPoint x: 244, startPoint y: 153, endPoint x: 250, endPoint y: 158, distance: 7.8
click at [250, 158] on span "Nutty praline, smooth caramel, and cookie layers in a crisp tart shell." at bounding box center [249, 149] width 51 height 34
copy span "crisp tart shell."
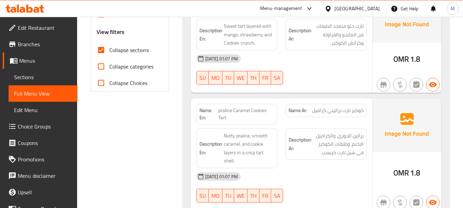
click at [250, 111] on span "praline Caramel Cookies Tart" at bounding box center [246, 114] width 56 height 14
copy span "praline Caramel Cookies Tart"
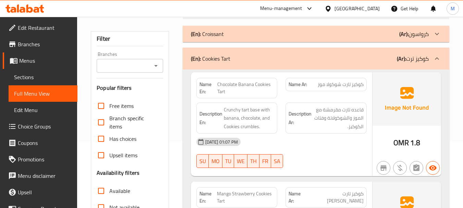
scroll to position [0, 0]
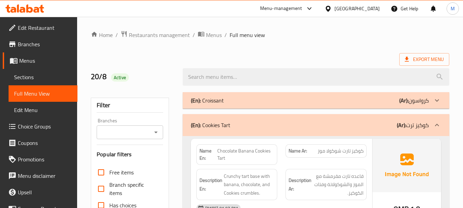
click at [276, 130] on div "(En): Cookies Tart (Ar): كوكيز ترت" at bounding box center [316, 125] width 267 height 22
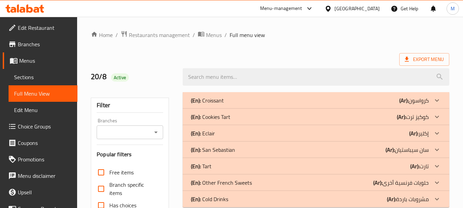
click at [232, 105] on div "(En): Eclair (Ar): إكلير" at bounding box center [310, 100] width 238 height 8
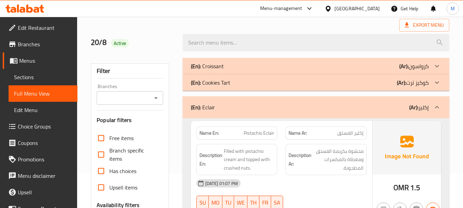
scroll to position [69, 0]
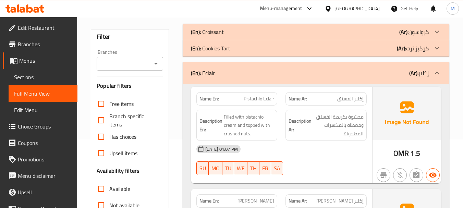
click at [281, 153] on div "[DATE] 01:07 PM" at bounding box center [281, 149] width 179 height 16
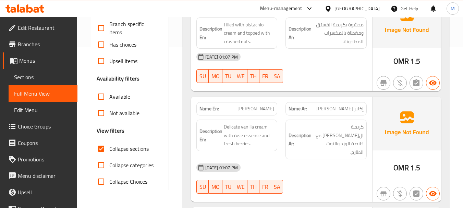
scroll to position [206, 0]
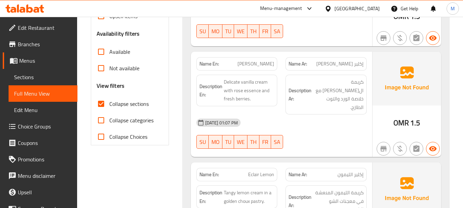
click at [311, 124] on div "20-08-2025 01:07 PM SU MO TU WE TH FR SA" at bounding box center [281, 134] width 179 height 38
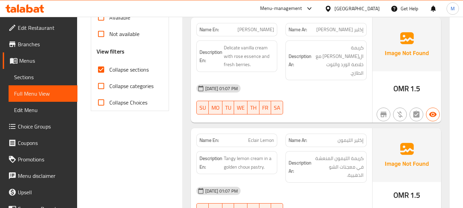
scroll to position [274, 0]
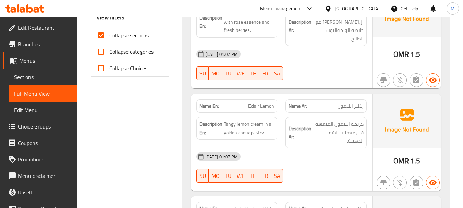
click at [276, 154] on div "[DATE] 01:07 PM" at bounding box center [281, 156] width 179 height 16
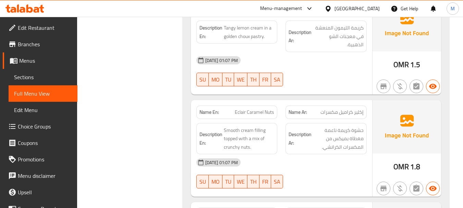
scroll to position [377, 0]
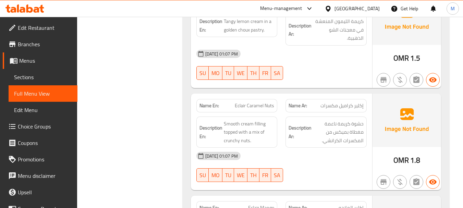
click at [311, 156] on div "[DATE] 01:07 PM" at bounding box center [281, 156] width 179 height 16
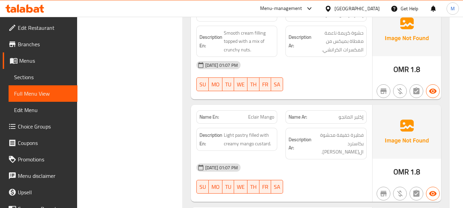
scroll to position [480, 0]
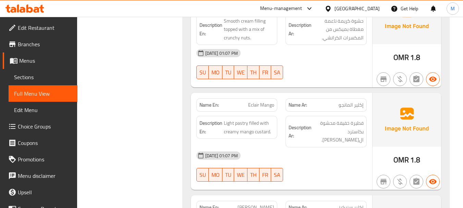
click at [289, 156] on div "20-08-2025 01:07 PM SU MO TU WE TH FR SA" at bounding box center [281, 166] width 179 height 38
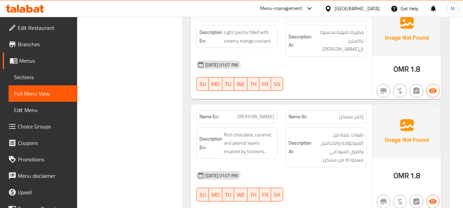
scroll to position [583, 0]
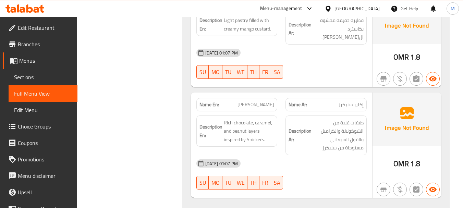
click at [296, 155] on div "[DATE] 01:07 PM" at bounding box center [281, 163] width 179 height 16
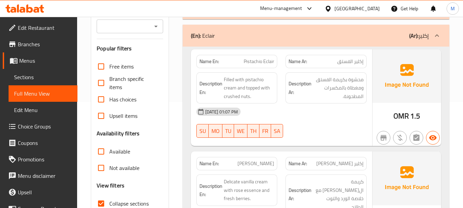
scroll to position [3, 0]
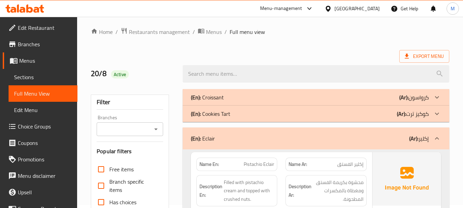
click at [262, 133] on div "(En): Eclair (Ar): إكلير" at bounding box center [316, 139] width 267 height 22
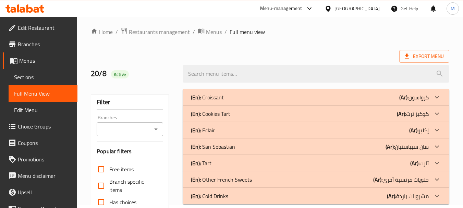
click at [257, 101] on div "(En): San Sebastian (Ar): سان سيباستيان" at bounding box center [310, 97] width 238 height 8
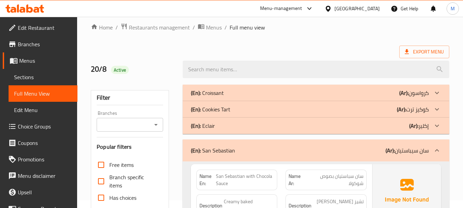
scroll to position [72, 0]
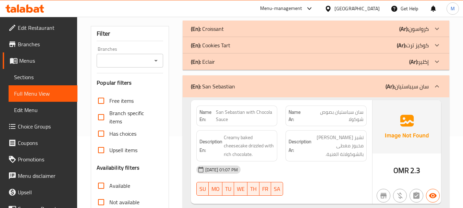
click at [321, 178] on div "20-08-2025 01:07 PM SU MO TU WE TH FR SA" at bounding box center [281, 180] width 179 height 38
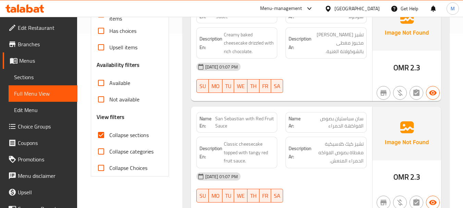
scroll to position [209, 0]
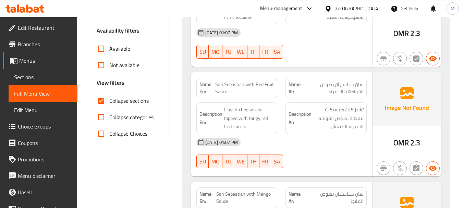
click at [296, 142] on div "[DATE] 01:07 PM" at bounding box center [281, 142] width 179 height 16
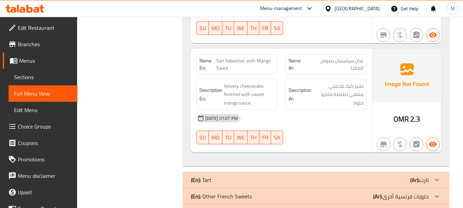
scroll to position [346, 0]
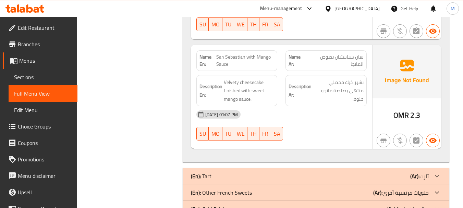
click at [295, 129] on div "20-08-2025 01:07 PM SU MO TU WE TH FR SA" at bounding box center [281, 125] width 179 height 38
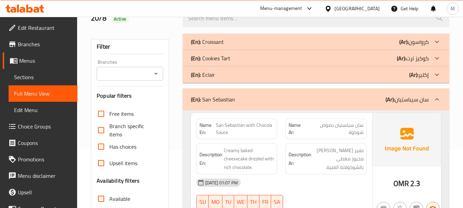
scroll to position [103, 0]
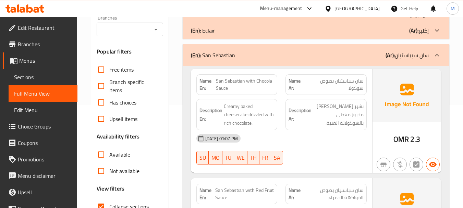
click at [273, 60] on div "(En): San Sebastian (Ar): سان سيباستيان" at bounding box center [316, 55] width 267 height 22
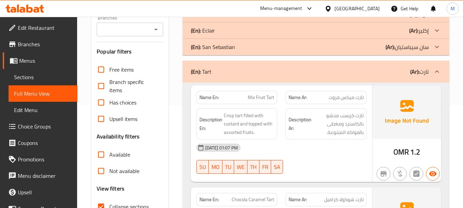
click at [303, 153] on div "[DATE] 01:07 PM" at bounding box center [281, 148] width 179 height 16
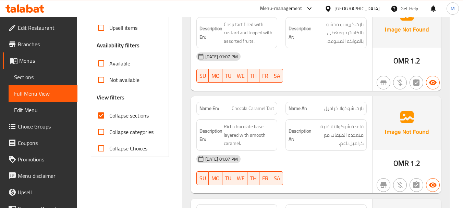
scroll to position [206, 0]
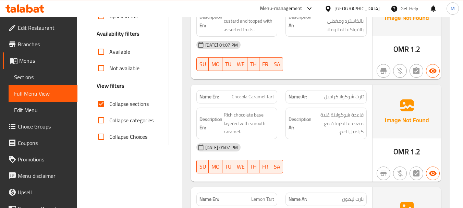
click at [293, 149] on div "[DATE] 01:07 PM" at bounding box center [281, 147] width 179 height 16
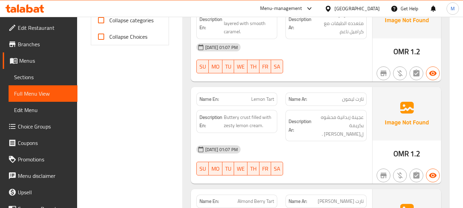
scroll to position [343, 0]
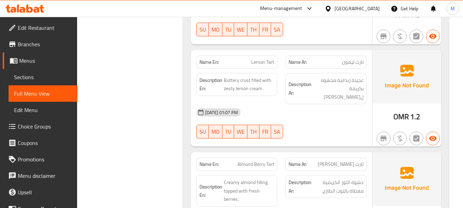
click at [332, 111] on div "[DATE] 01:07 PM" at bounding box center [281, 112] width 179 height 16
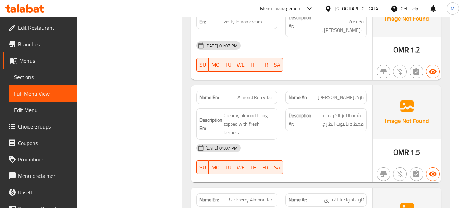
scroll to position [411, 0]
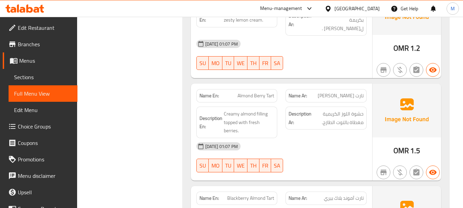
click at [255, 92] on span "Almond Berry Tart" at bounding box center [256, 95] width 37 height 7
copy span "Almond Berry Tart"
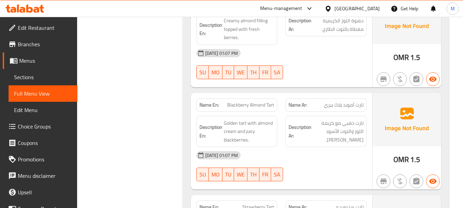
scroll to position [514, 0]
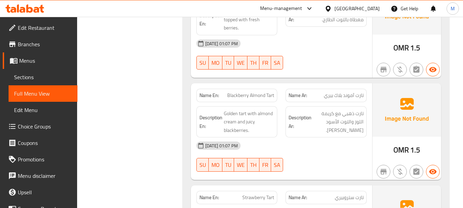
click at [172, 204] on div "Filter Branches Branches Popular filters Free items Branch specific items Has c…" at bounding box center [133, 70] width 92 height 993
click at [289, 141] on div "[DATE] 01:07 PM" at bounding box center [281, 145] width 179 height 16
click at [256, 92] on span "Blackberry Almond Tart" at bounding box center [250, 95] width 47 height 7
copy span "Almond"
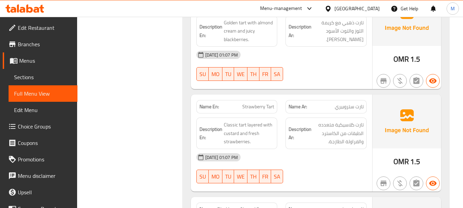
scroll to position [617, 0]
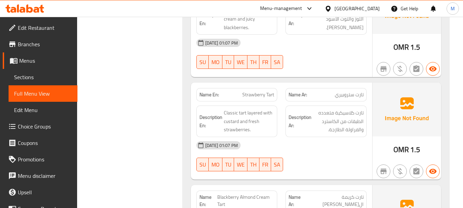
click at [302, 140] on div "[DATE] 01:07 PM" at bounding box center [281, 145] width 179 height 16
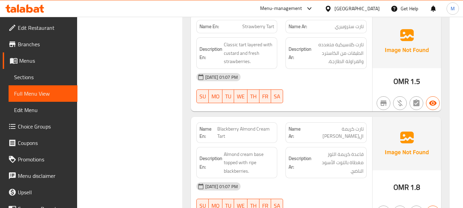
scroll to position [686, 0]
click at [292, 168] on div "Description Ar: قاعدة كريمة اللوز مغطاة بالتوت الأسود الناضج." at bounding box center [325, 163] width 89 height 40
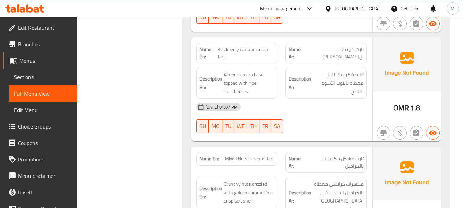
scroll to position [823, 0]
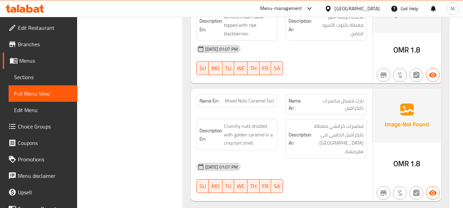
click at [296, 159] on div "[DATE] 01:07 PM" at bounding box center [281, 167] width 179 height 16
click at [310, 171] on div "20-08-2025 01:07 PM SU MO TU WE TH FR SA" at bounding box center [281, 178] width 179 height 38
click at [229, 97] on span "Mixed Nuts Caramel Tart" at bounding box center [249, 100] width 49 height 7
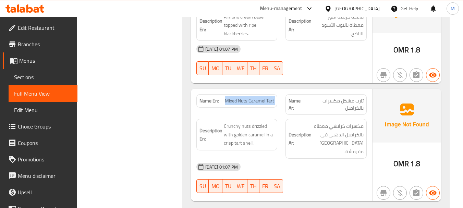
copy span "Mixed Nuts Caramel Tart"
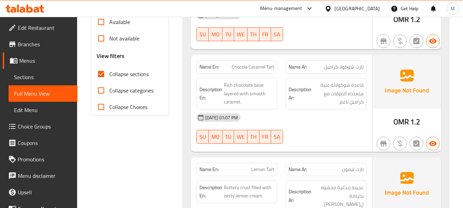
scroll to position [76, 0]
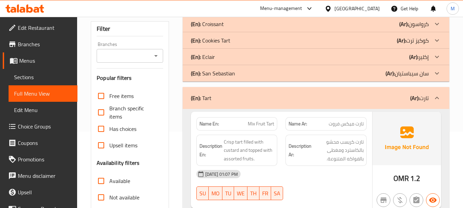
click at [275, 99] on div "(En): Tart (Ar): تارت" at bounding box center [310, 98] width 238 height 8
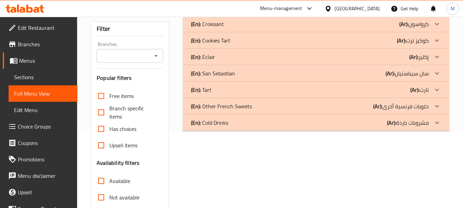
click at [215, 28] on p "(En): Other French Sweets" at bounding box center [207, 24] width 33 height 8
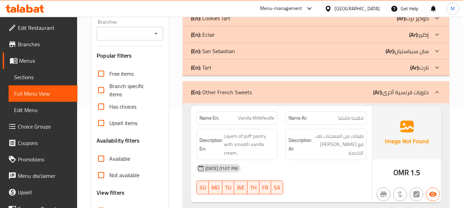
scroll to position [111, 0]
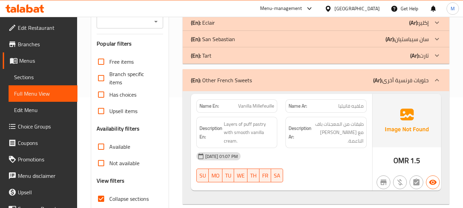
click at [304, 167] on div "20-08-2025 01:07 PM SU MO TU WE TH FR SA" at bounding box center [281, 167] width 179 height 38
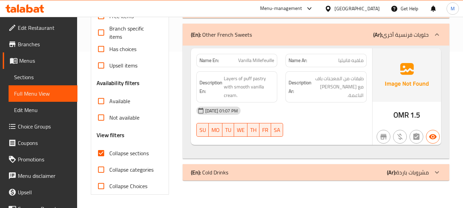
scroll to position [157, 0]
click at [238, 30] on p "(En): Other French Sweets" at bounding box center [221, 34] width 61 height 8
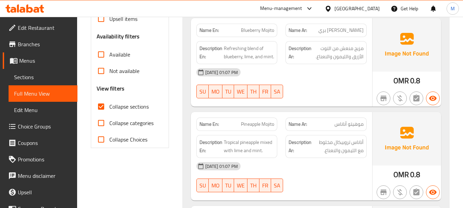
scroll to position [191, 0]
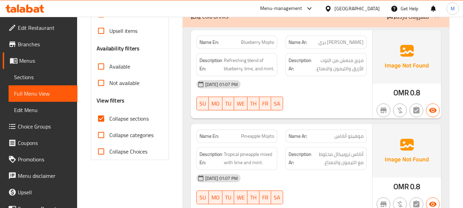
click at [330, 110] on div "20-08-2025 01:07 PM SU MO TU WE TH FR SA" at bounding box center [281, 95] width 179 height 38
click at [250, 67] on span "Refreshing blend of blueberry, lime, and mint." at bounding box center [249, 64] width 51 height 17
copy span "lime"
drag, startPoint x: 305, startPoint y: 104, endPoint x: 301, endPoint y: 111, distance: 7.8
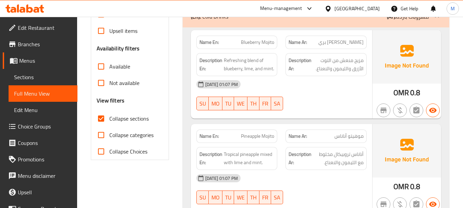
click at [305, 104] on div "20-08-2025 01:07 PM SU MO TU WE TH FR SA" at bounding box center [281, 95] width 179 height 38
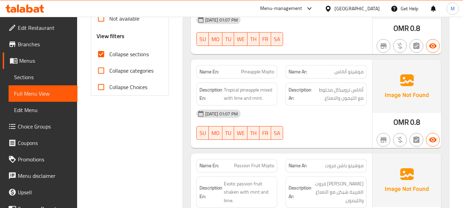
scroll to position [260, 0]
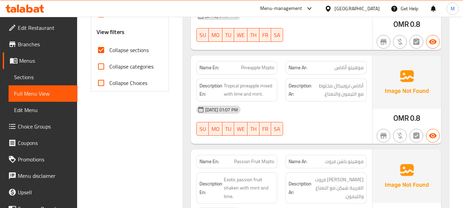
click at [322, 135] on div "20-08-2025 01:07 PM SU MO TU WE TH FR SA" at bounding box center [281, 120] width 179 height 38
click at [237, 110] on div "[DATE] 01:07 PM" at bounding box center [281, 109] width 179 height 16
click at [238, 95] on span "Tropical pineapple mixed with lime and mint." at bounding box center [249, 90] width 51 height 17
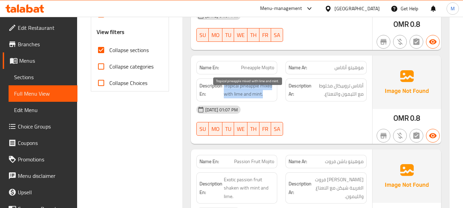
click at [238, 95] on span "Tropical pineapple mixed with lime and mint." at bounding box center [249, 90] width 51 height 17
copy span "Tropical pineapple mixed with lime and mint."
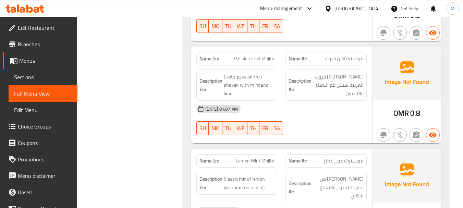
click at [286, 117] on div "[DATE] 01:07 PM" at bounding box center [281, 109] width 179 height 16
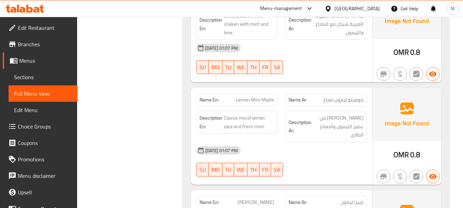
scroll to position [431, 0]
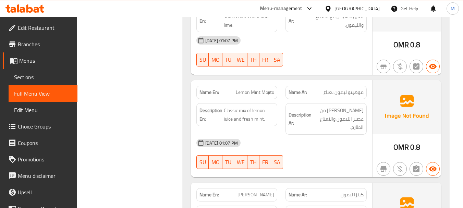
click at [320, 151] on div "[DATE] 01:07 PM" at bounding box center [281, 143] width 179 height 16
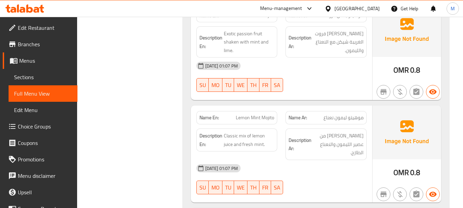
scroll to position [328, 0]
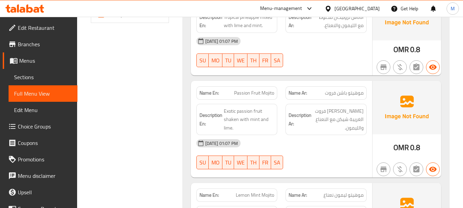
click at [342, 68] on div "20-08-2025 01:07 PM SU MO TU WE TH FR SA" at bounding box center [281, 52] width 179 height 38
click at [31, 62] on span "Menus" at bounding box center [45, 61] width 53 height 8
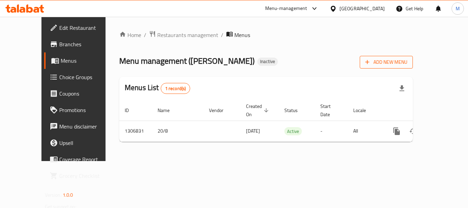
click at [408, 62] on span "Add New Menu" at bounding box center [386, 62] width 42 height 9
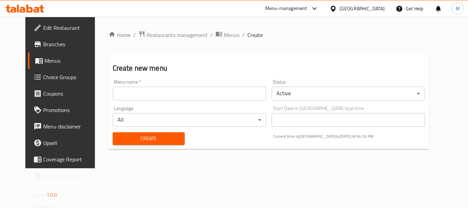
click at [242, 94] on input "text" at bounding box center [190, 94] width 154 height 14
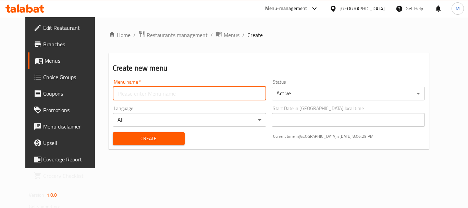
paste input "340968031"
type input "340968031"
click at [109, 147] on div "Create" at bounding box center [149, 138] width 80 height 21
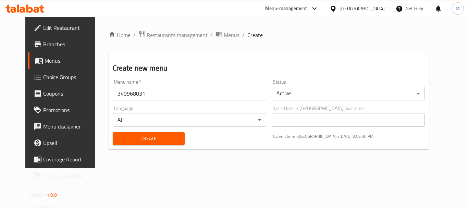
click at [118, 141] on span "Create" at bounding box center [148, 138] width 61 height 9
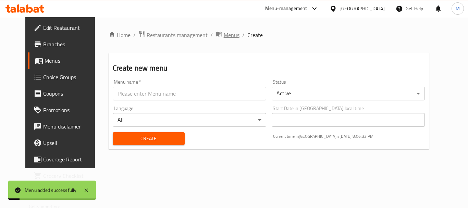
click at [224, 31] on span "Menus" at bounding box center [232, 35] width 16 height 8
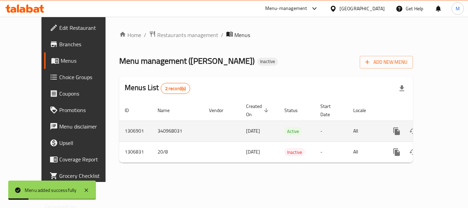
click at [453, 124] on td "enhanced table" at bounding box center [421, 131] width 77 height 21
click at [446, 124] on link "enhanced table" at bounding box center [446, 131] width 16 height 16
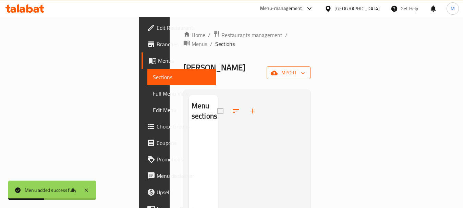
click at [305, 69] on span "import" at bounding box center [288, 73] width 33 height 9
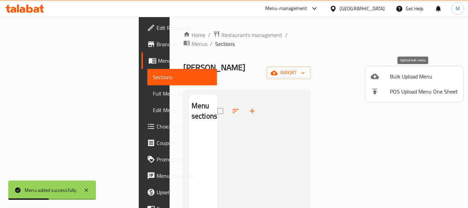
click at [432, 76] on span "Bulk Upload Menu" at bounding box center [424, 76] width 68 height 8
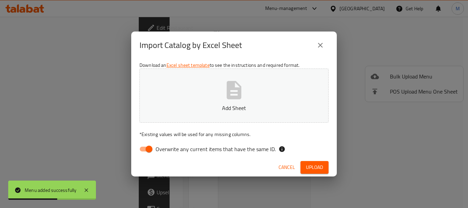
click at [216, 148] on span "Overwrite any current items that have the same ID." at bounding box center [216, 149] width 120 height 8
click at [169, 148] on input "Overwrite any current items that have the same ID." at bounding box center [149, 149] width 39 height 13
checkbox input "false"
click at [225, 110] on p "Add Sheet" at bounding box center [234, 108] width 168 height 8
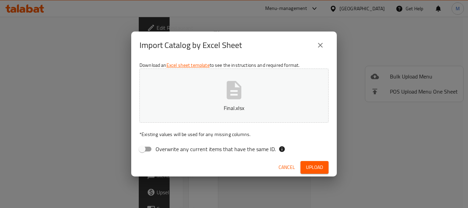
click at [319, 163] on span "Upload" at bounding box center [314, 167] width 17 height 9
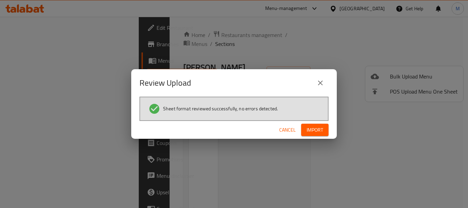
click at [303, 136] on button "Import" at bounding box center [314, 130] width 27 height 13
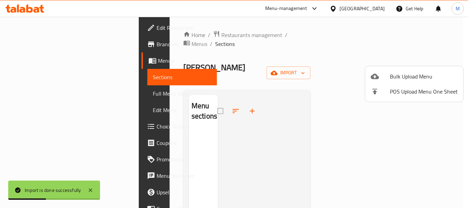
click at [45, 94] on div at bounding box center [234, 104] width 468 height 208
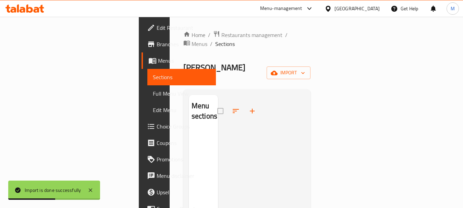
click at [153, 94] on span "Full Menu View" at bounding box center [182, 93] width 58 height 8
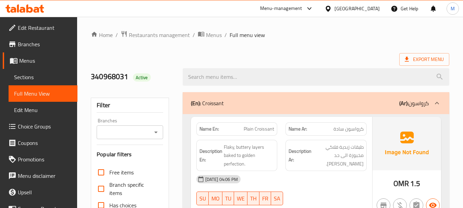
click at [285, 54] on div "Export Menu" at bounding box center [270, 59] width 359 height 13
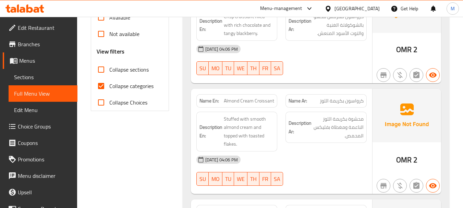
click at [114, 83] on span "Collapse categories" at bounding box center [131, 86] width 44 height 8
click at [109, 83] on input "Collapse categories" at bounding box center [101, 86] width 16 height 16
checkbox input "false"
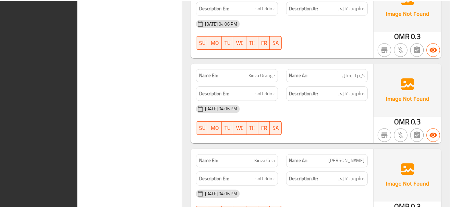
scroll to position [4131, 0]
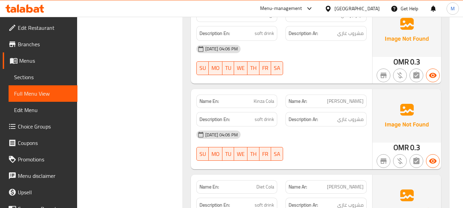
click at [44, 27] on span "Edit Restaurant" at bounding box center [45, 28] width 54 height 8
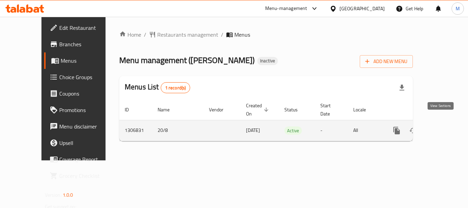
click at [442, 127] on icon "enhanced table" at bounding box center [446, 131] width 8 height 8
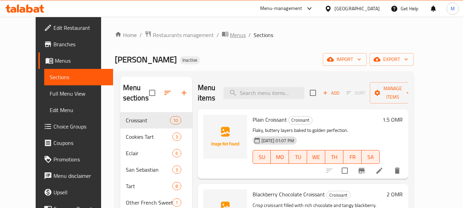
click at [225, 34] on icon "breadcrumb" at bounding box center [226, 34] width 2 height 2
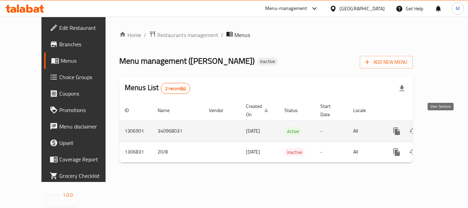
click at [442, 127] on icon "enhanced table" at bounding box center [446, 131] width 8 height 8
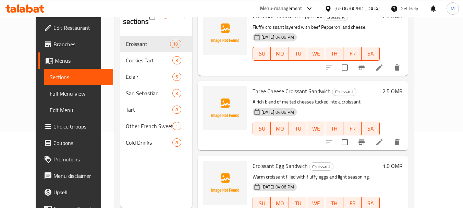
scroll to position [96, 0]
